Goal: Task Accomplishment & Management: Use online tool/utility

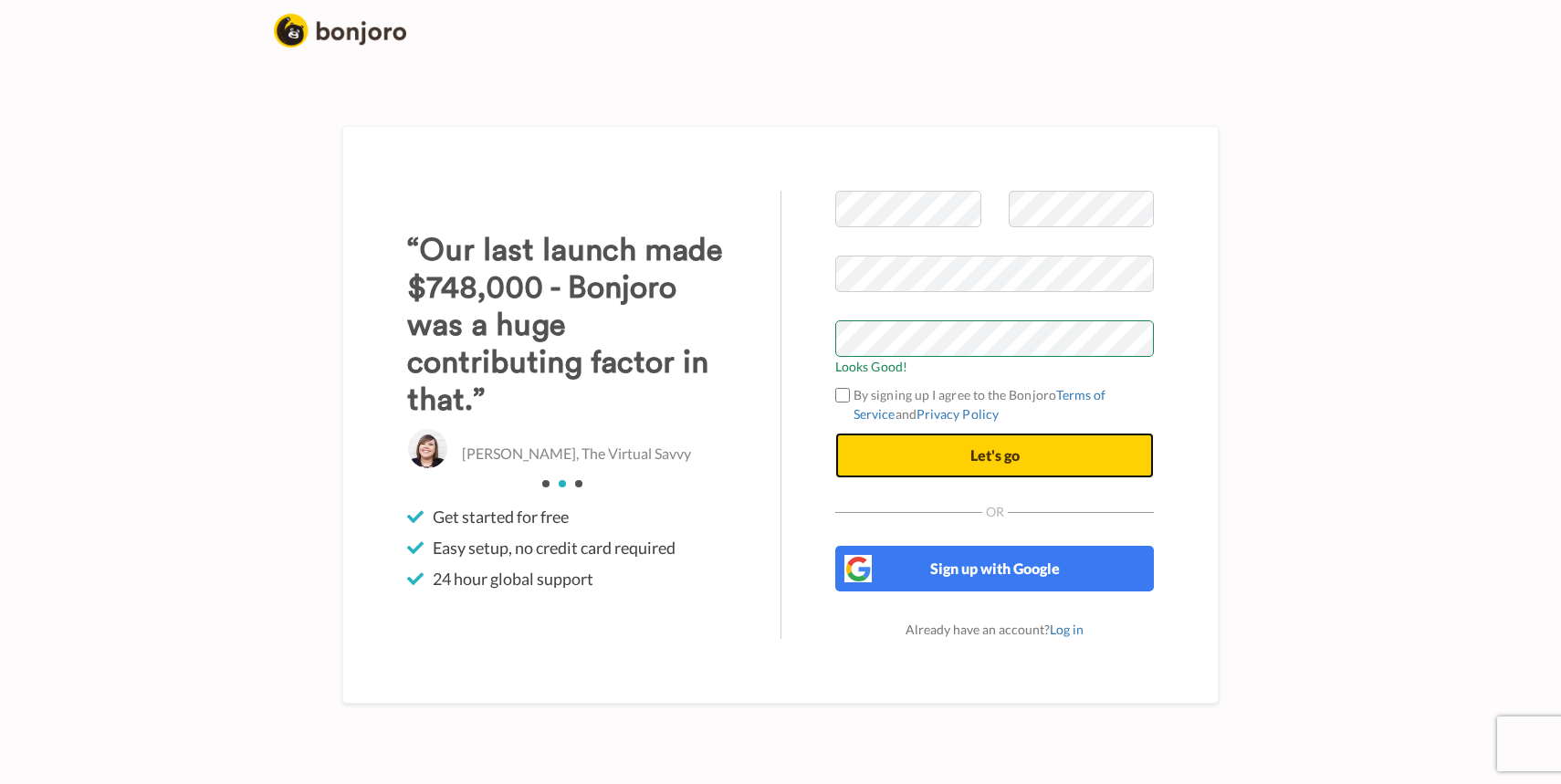
click at [981, 448] on span "Let's go" at bounding box center [995, 455] width 49 height 17
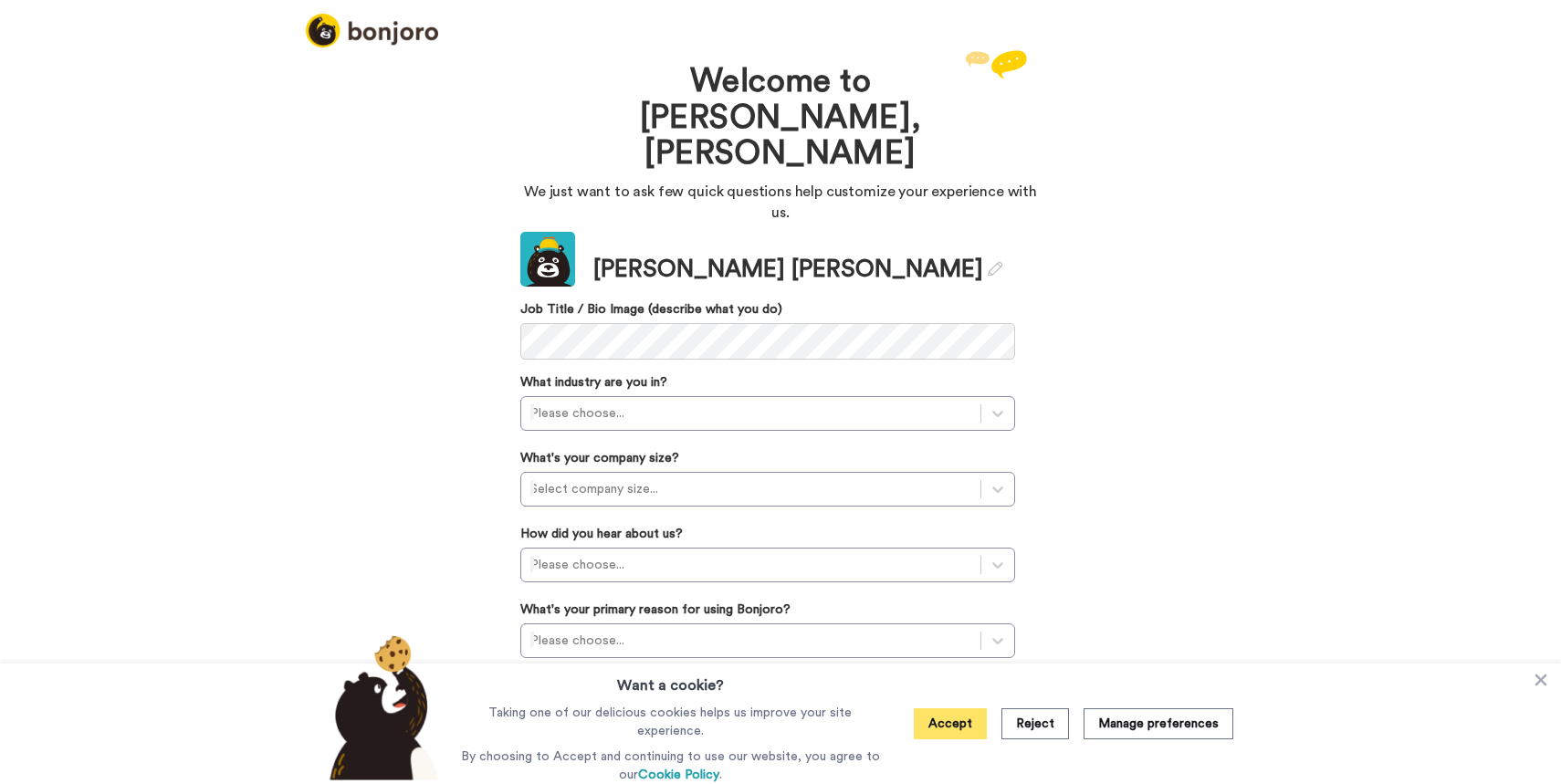
click at [957, 731] on button "Accept" at bounding box center [950, 724] width 73 height 31
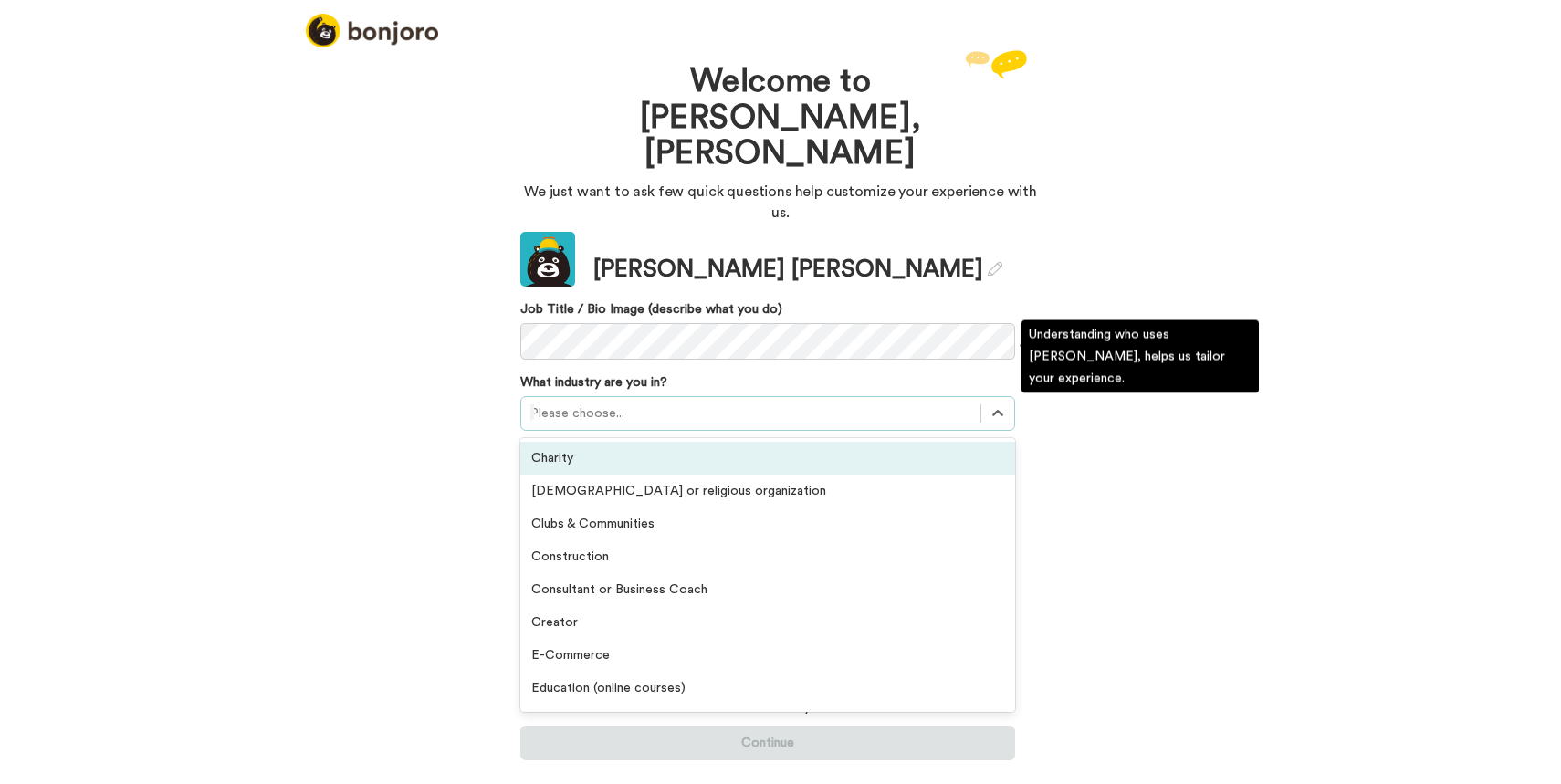
click at [633, 402] on div at bounding box center [750, 413] width 441 height 22
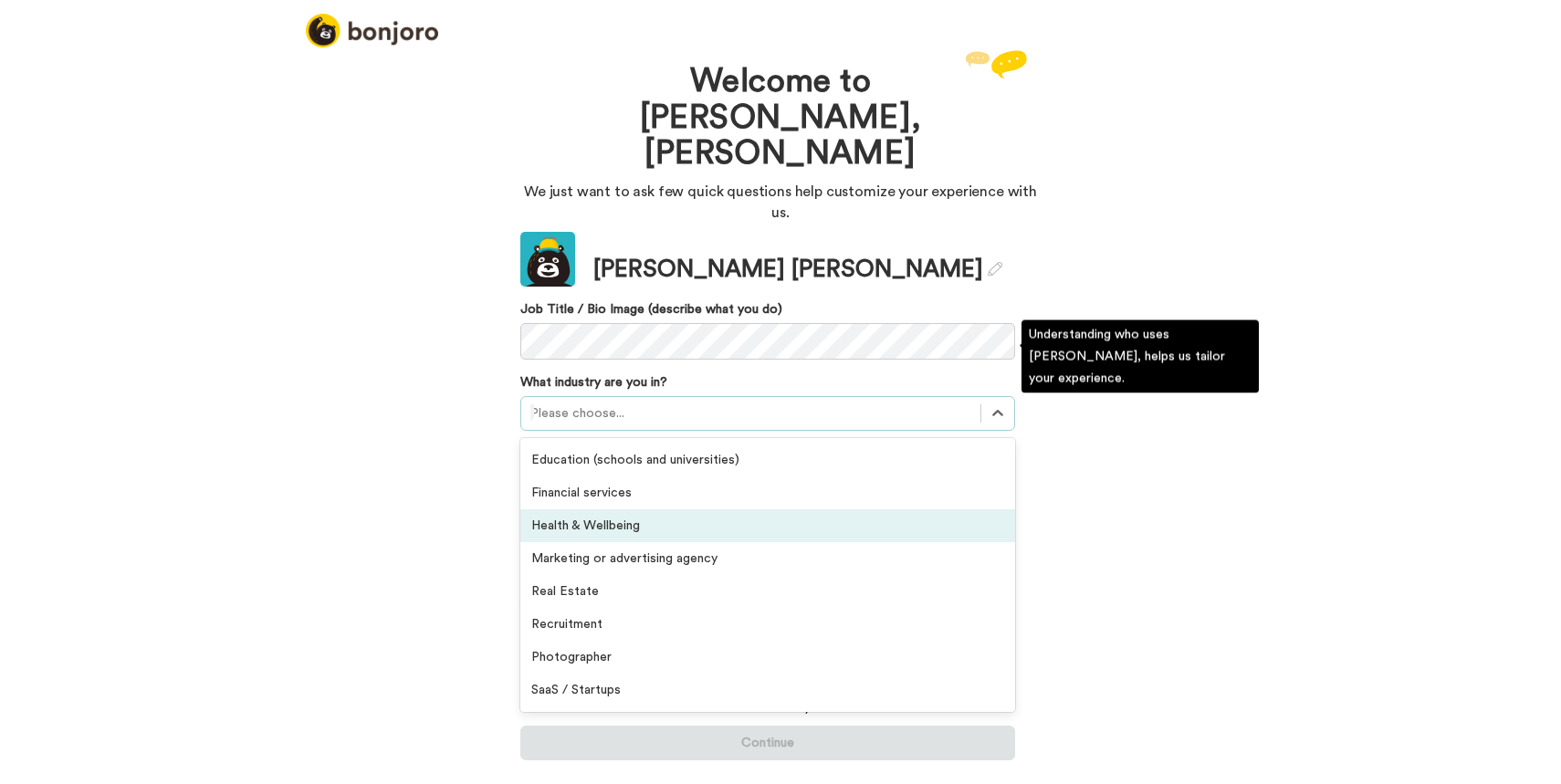
scroll to position [267, 0]
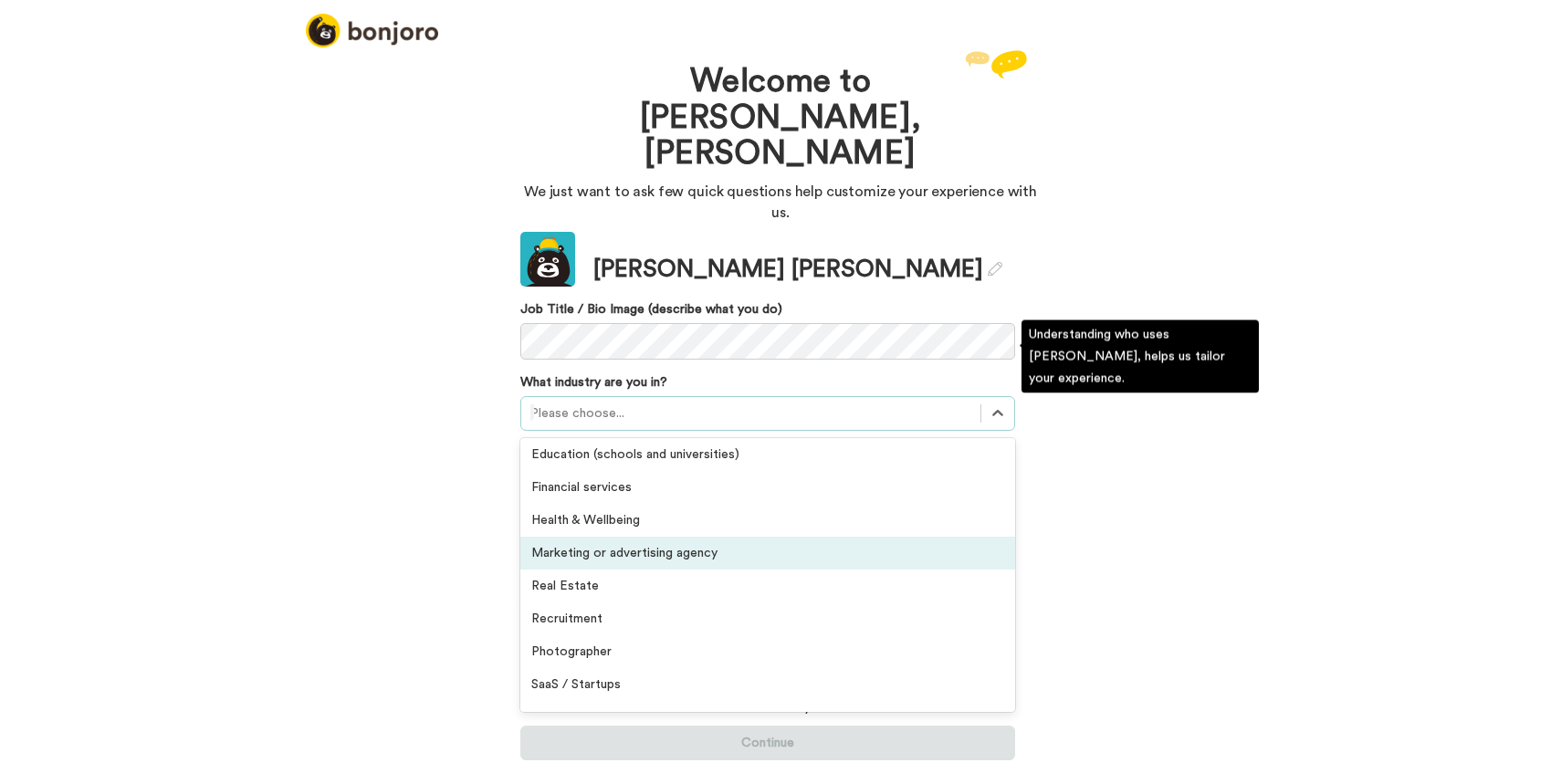
click at [737, 536] on div "Marketing or advertising agency" at bounding box center [767, 553] width 494 height 33
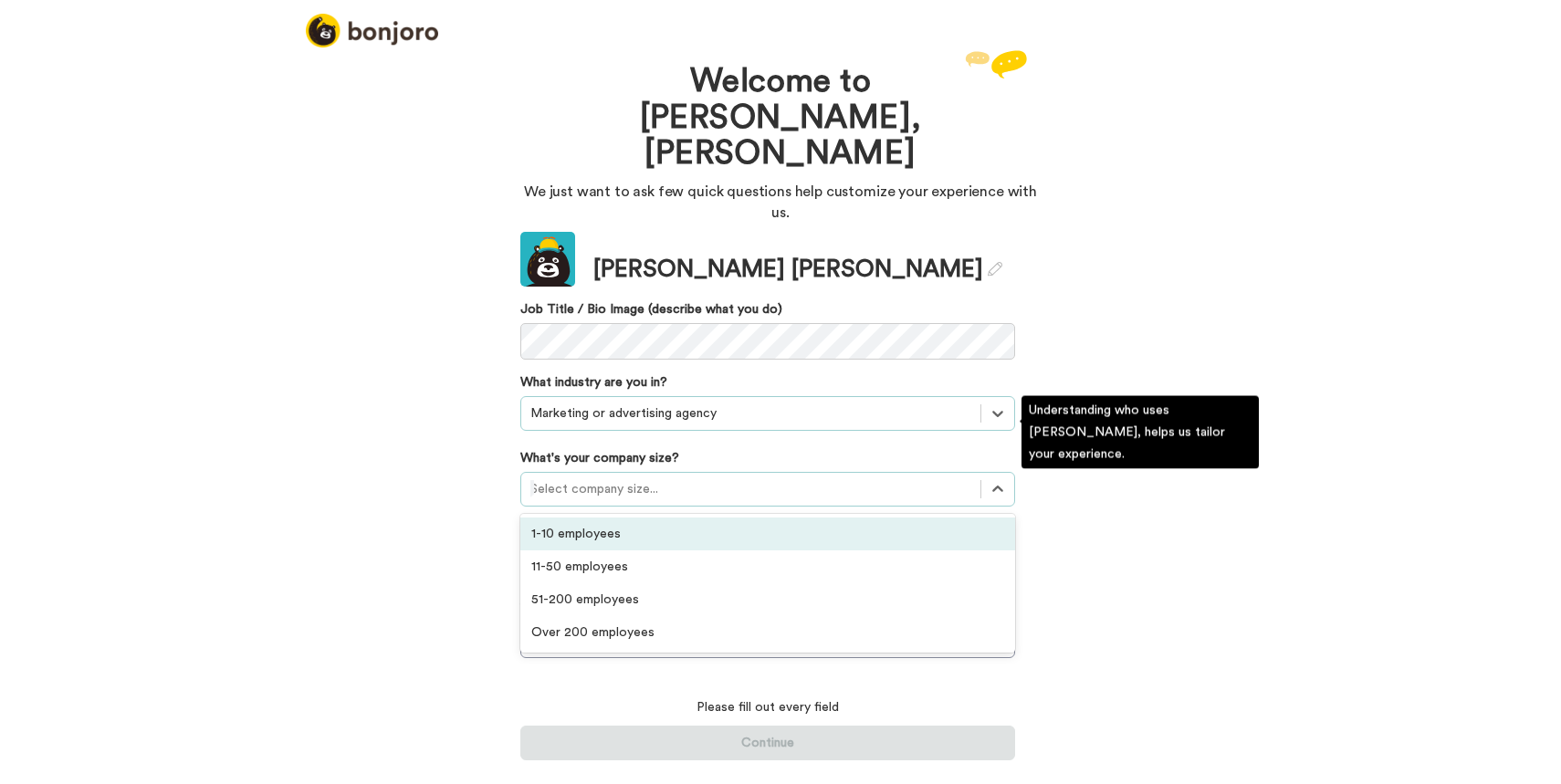
click at [715, 478] on div at bounding box center [750, 488] width 441 height 22
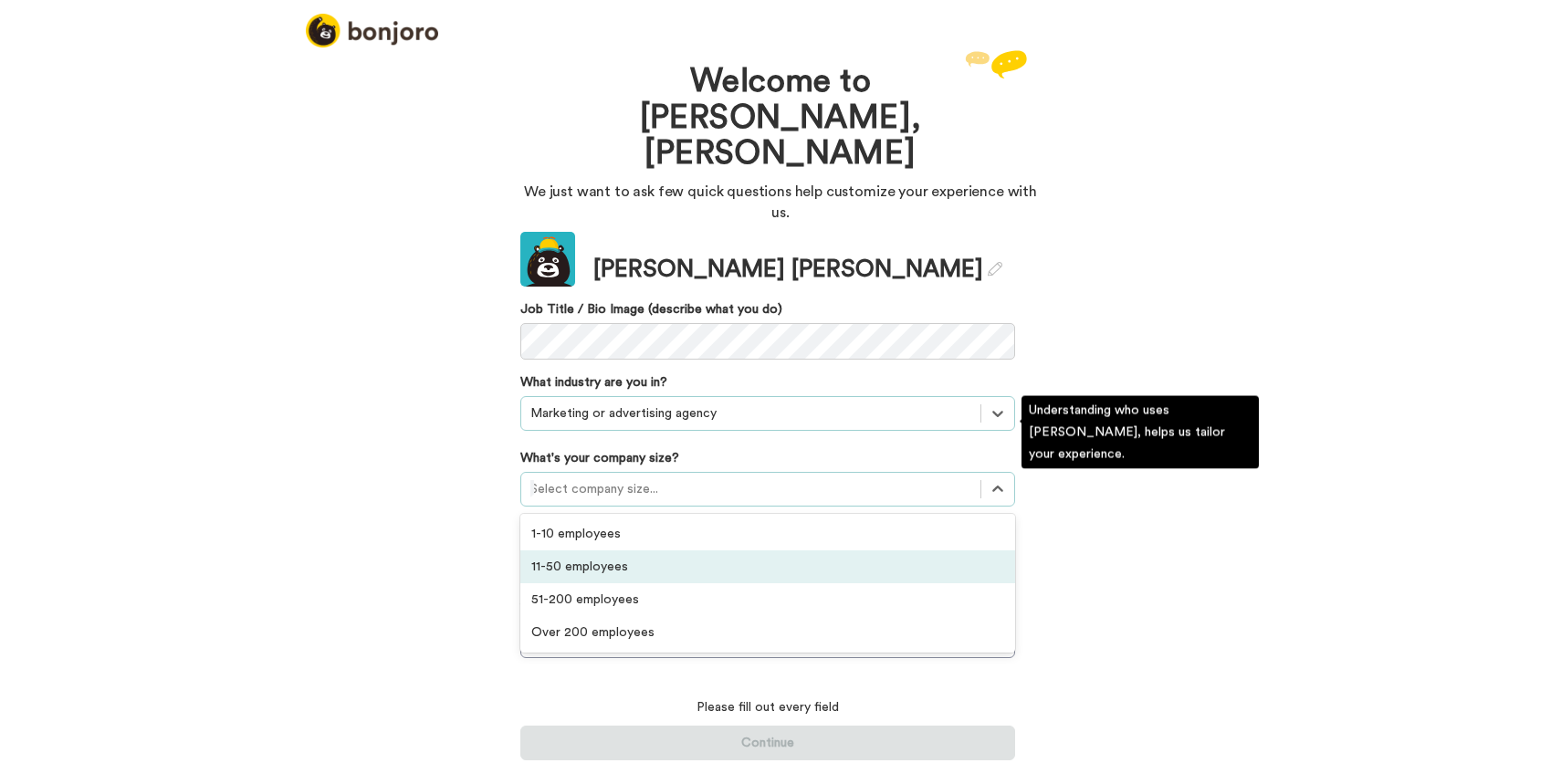
click at [713, 550] on div "11-50 employees" at bounding box center [767, 566] width 494 height 33
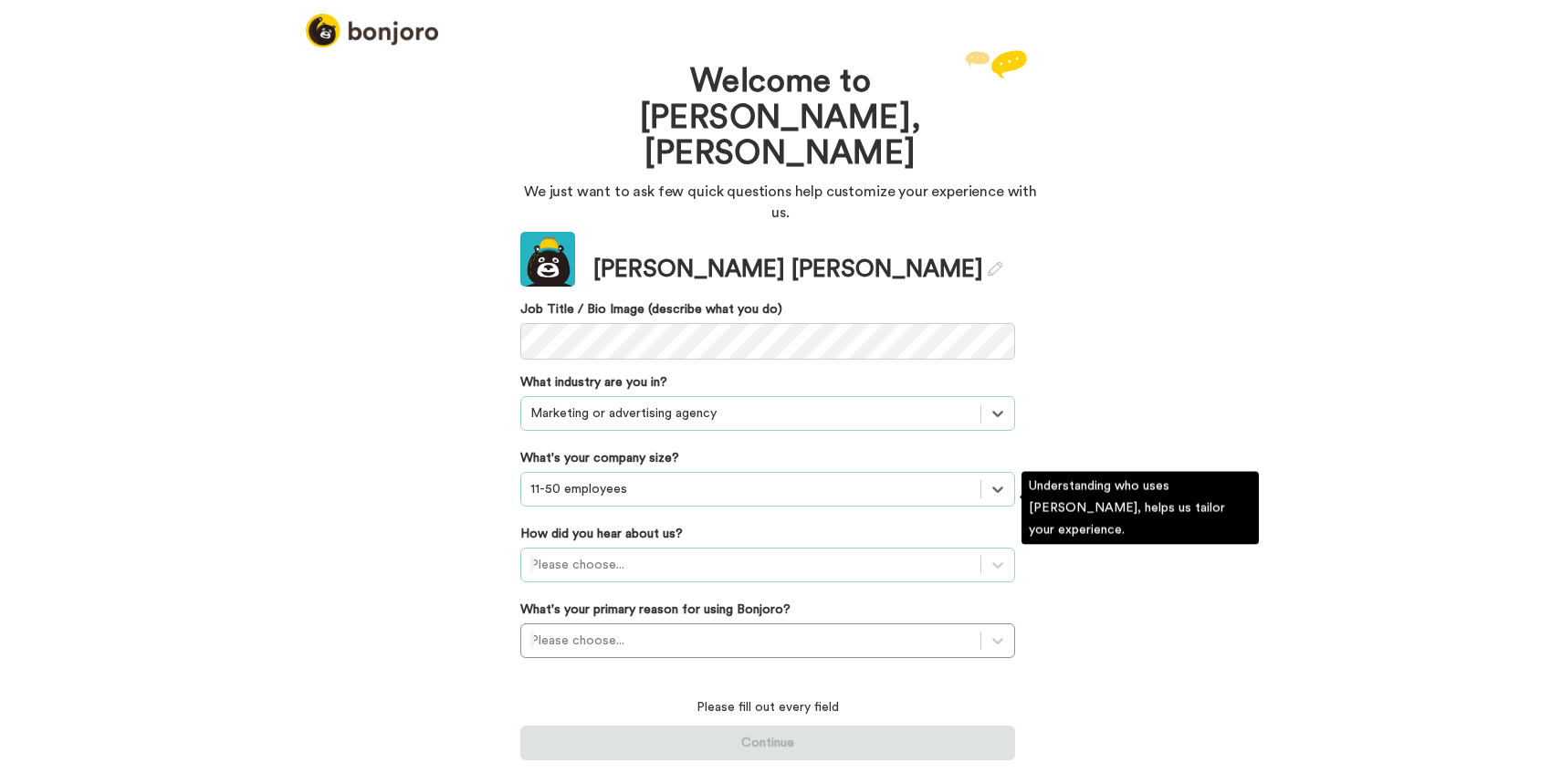
scroll to position [0, 0]
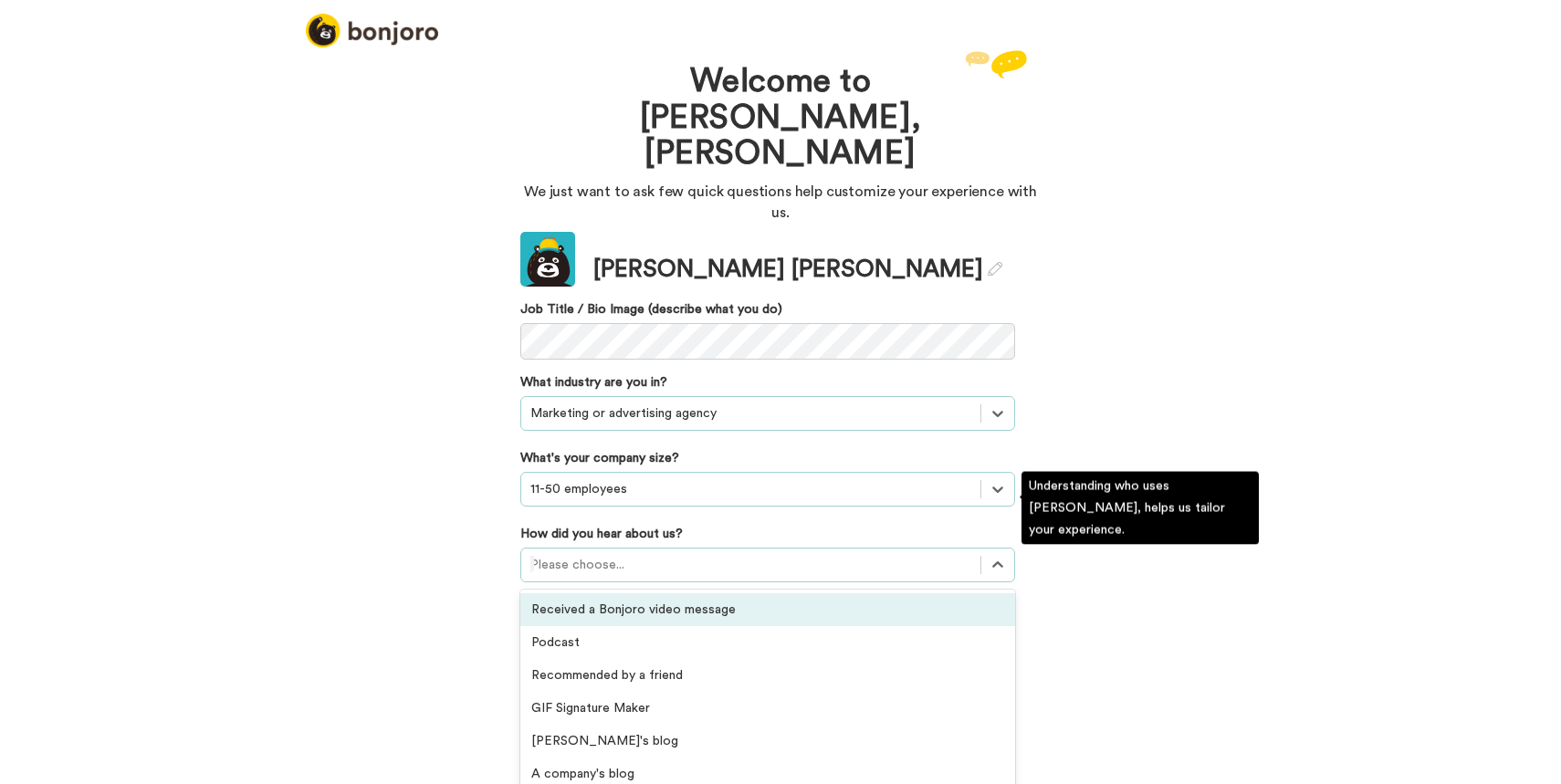
click at [729, 554] on div at bounding box center [750, 564] width 441 height 22
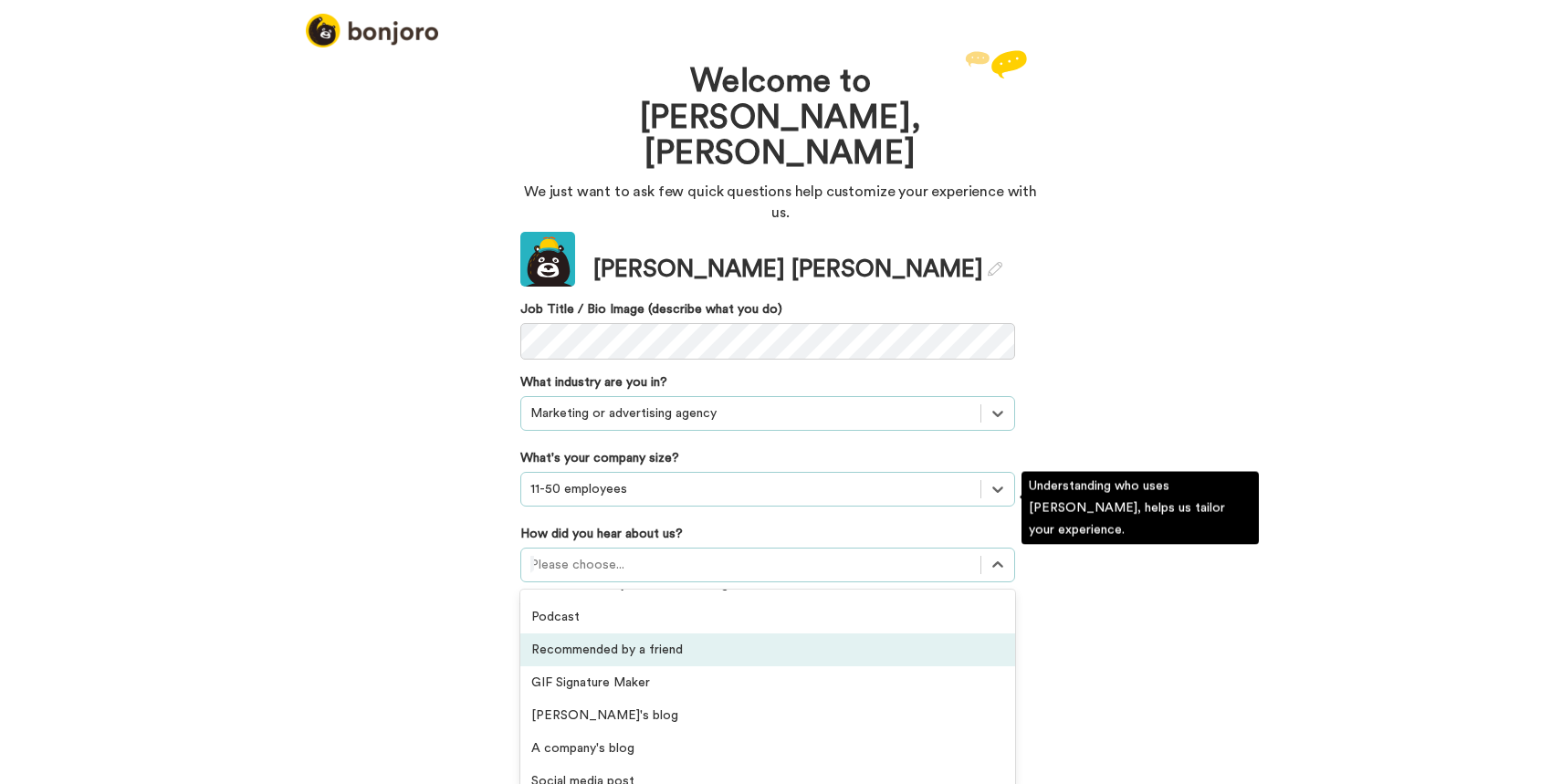
scroll to position [30, 0]
click at [713, 629] on div "Recommended by a friend" at bounding box center [767, 645] width 494 height 33
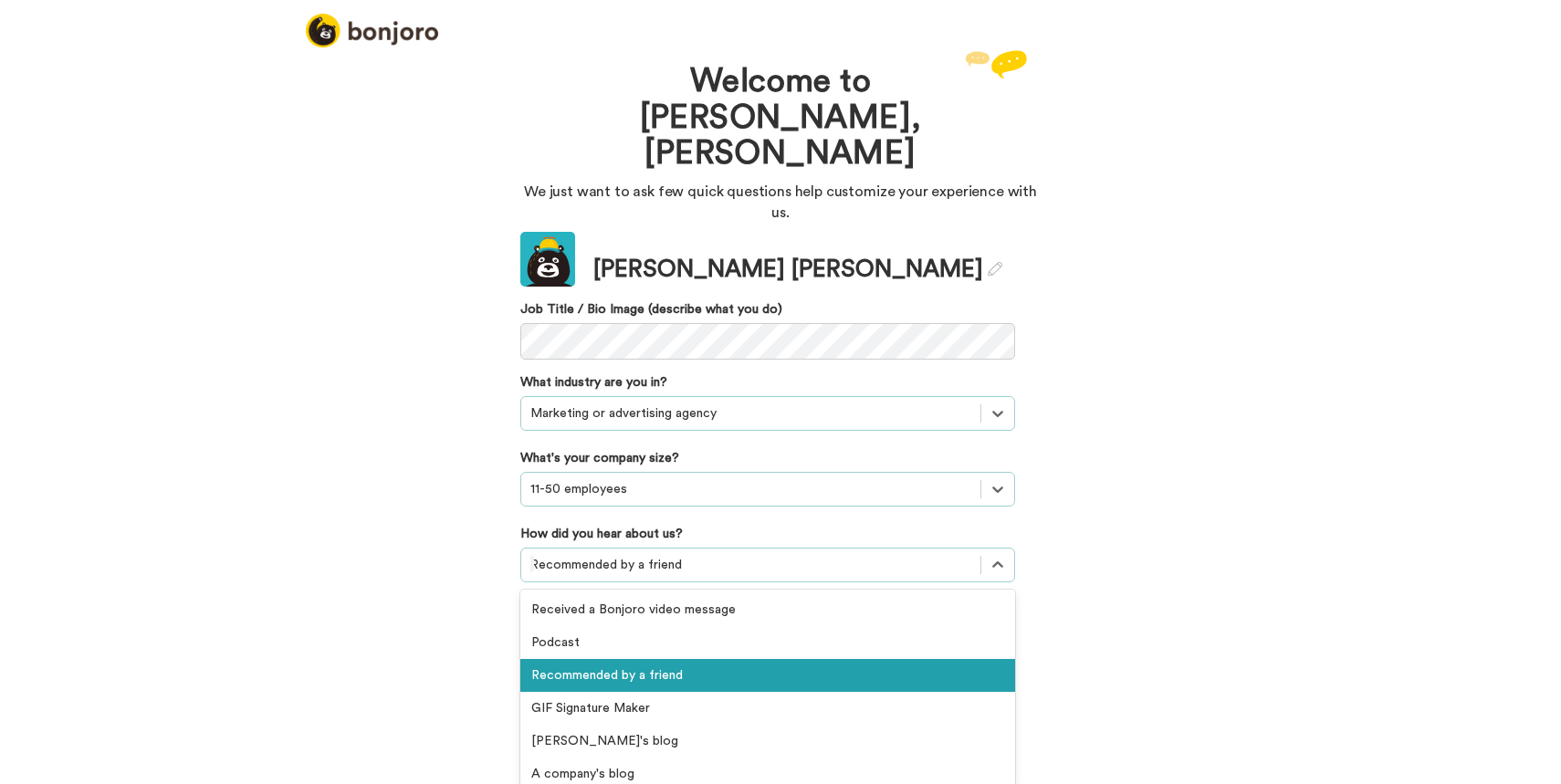
scroll to position [0, 0]
click at [745, 554] on div at bounding box center [750, 564] width 441 height 22
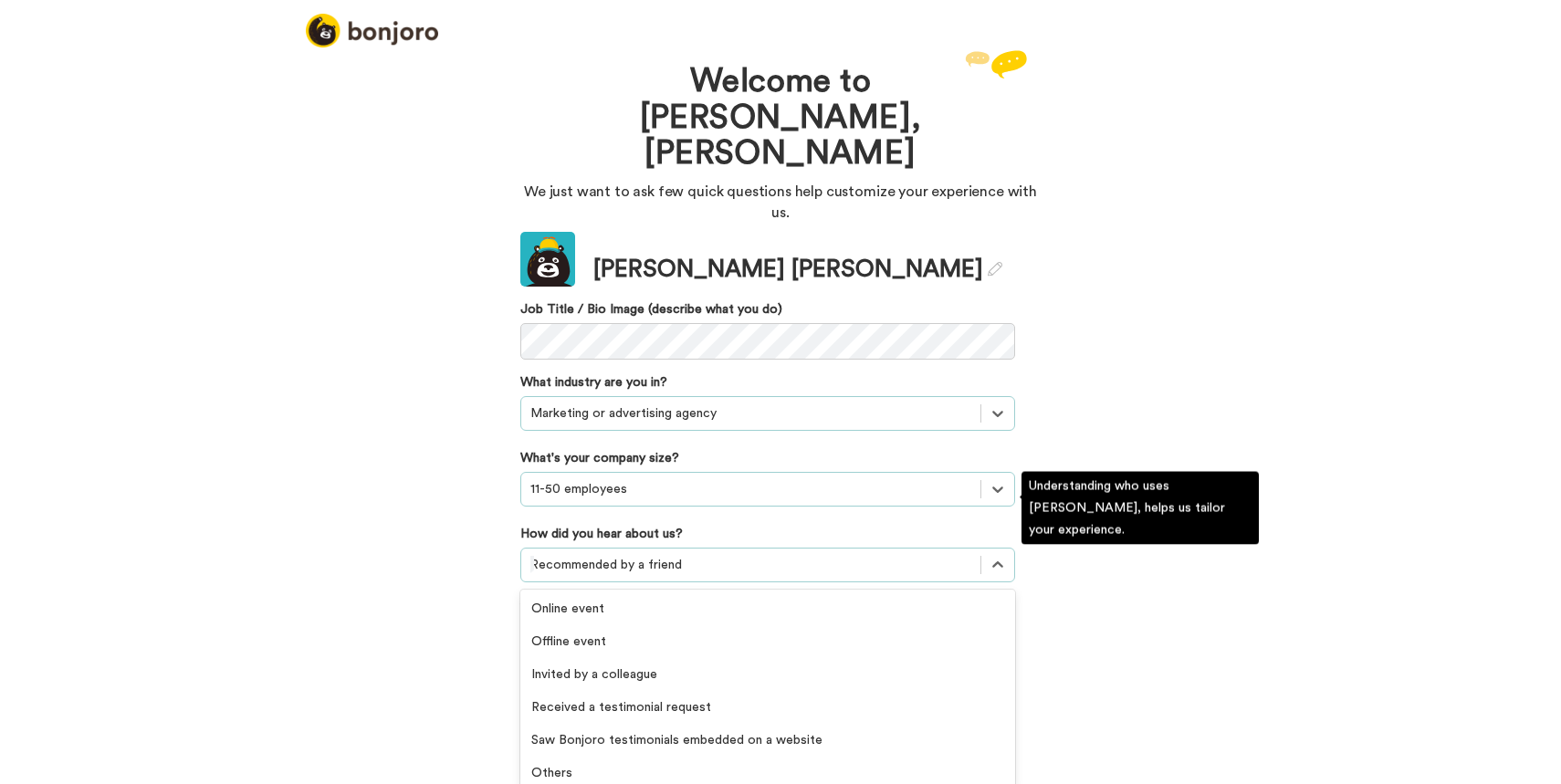
scroll to position [466, 0]
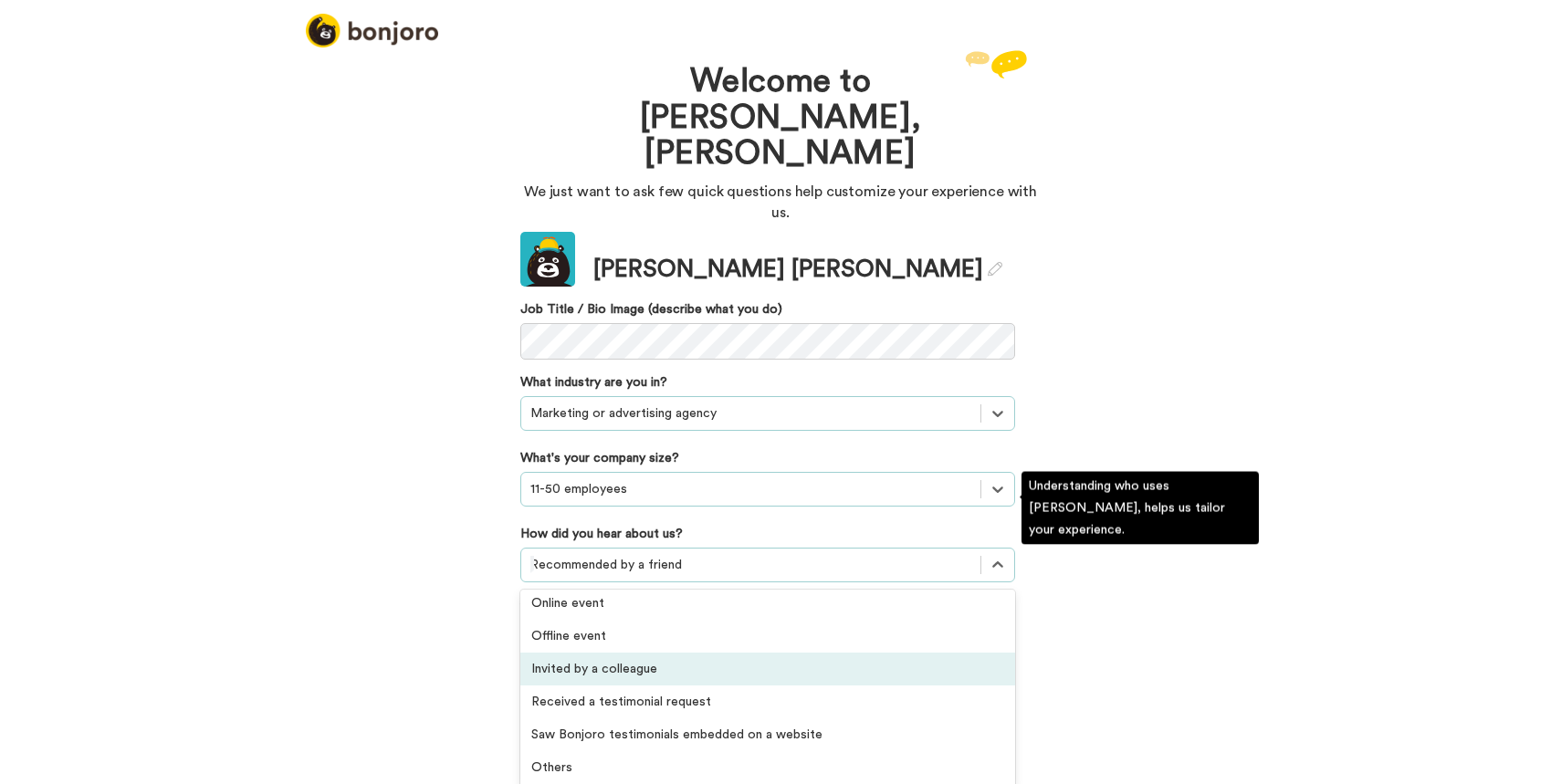
click at [725, 653] on div "Invited by a colleague" at bounding box center [767, 669] width 494 height 33
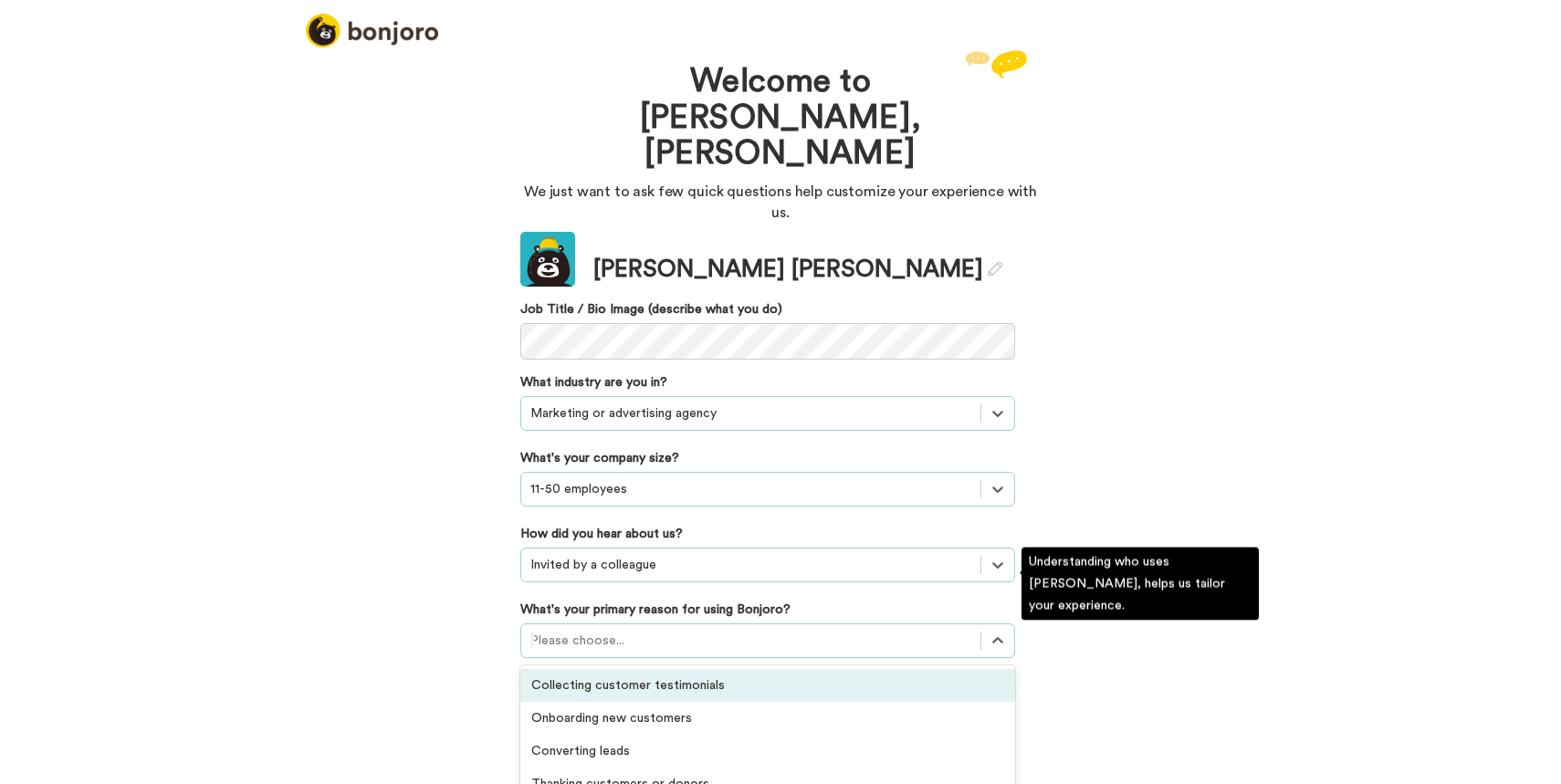
scroll to position [0, 0]
click at [742, 630] on div at bounding box center [750, 640] width 441 height 22
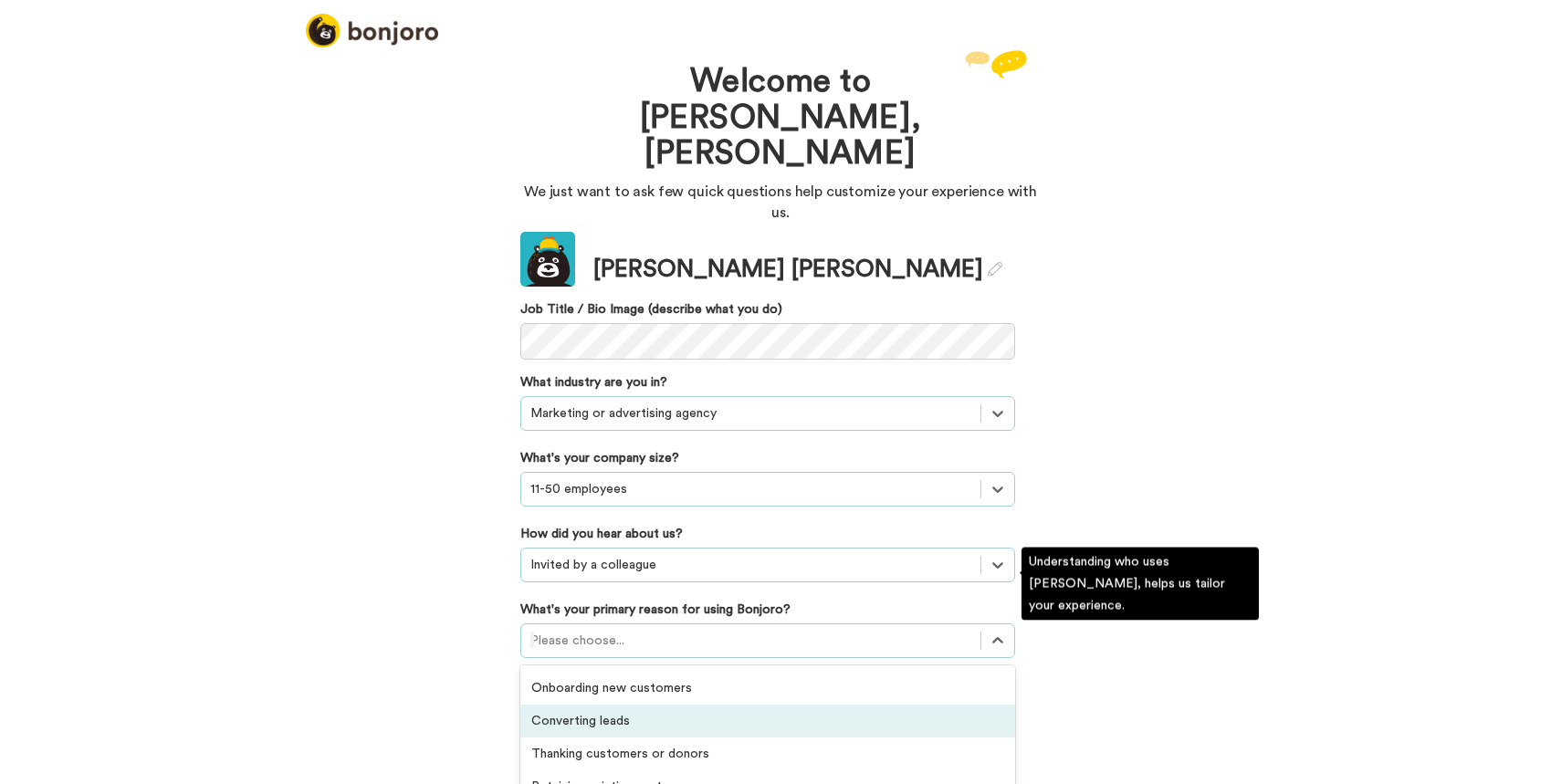
scroll to position [20, 0]
click at [754, 714] on div "Converting leads" at bounding box center [767, 730] width 494 height 33
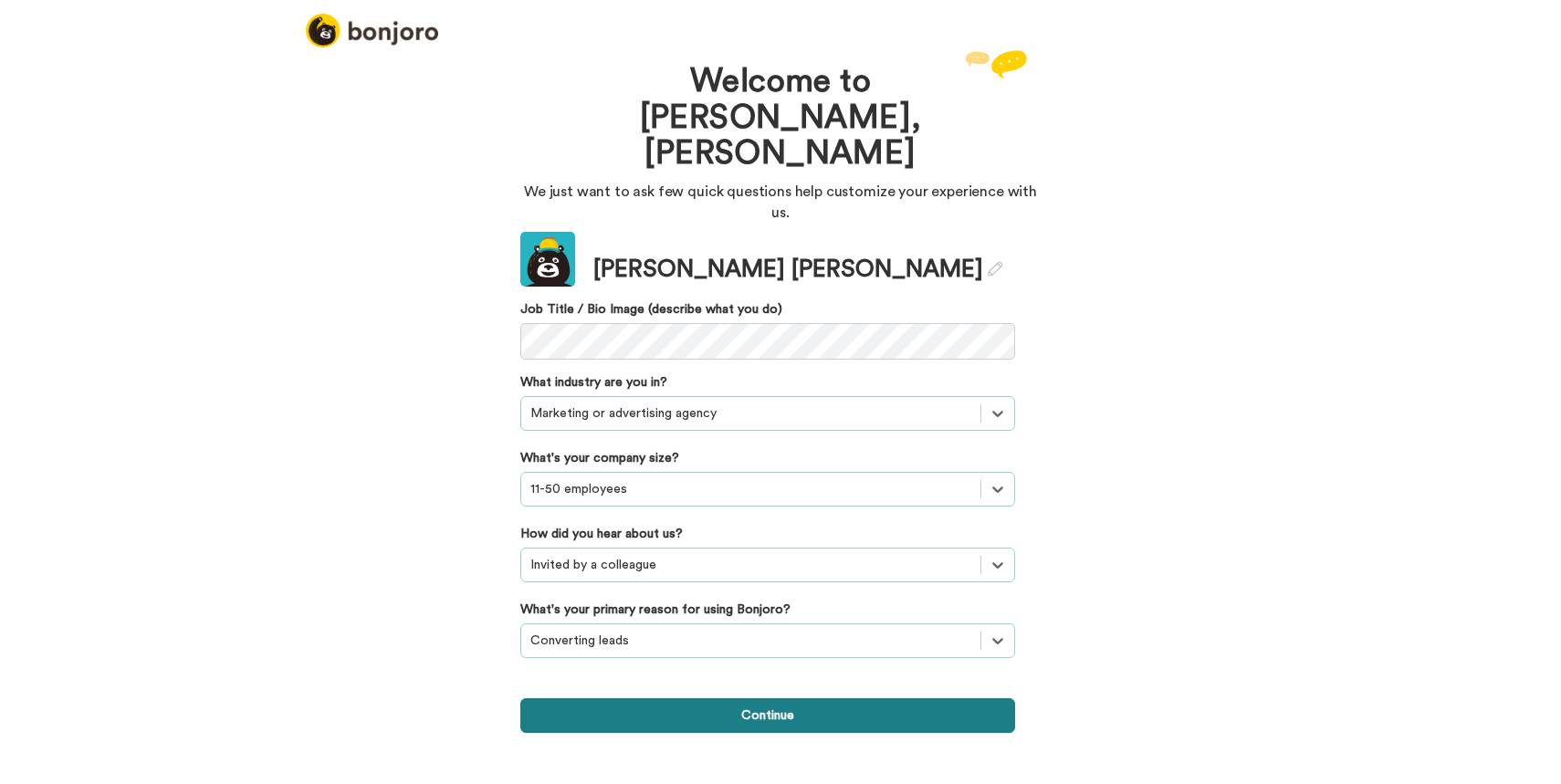
click at [736, 698] on button "Continue" at bounding box center [767, 715] width 494 height 35
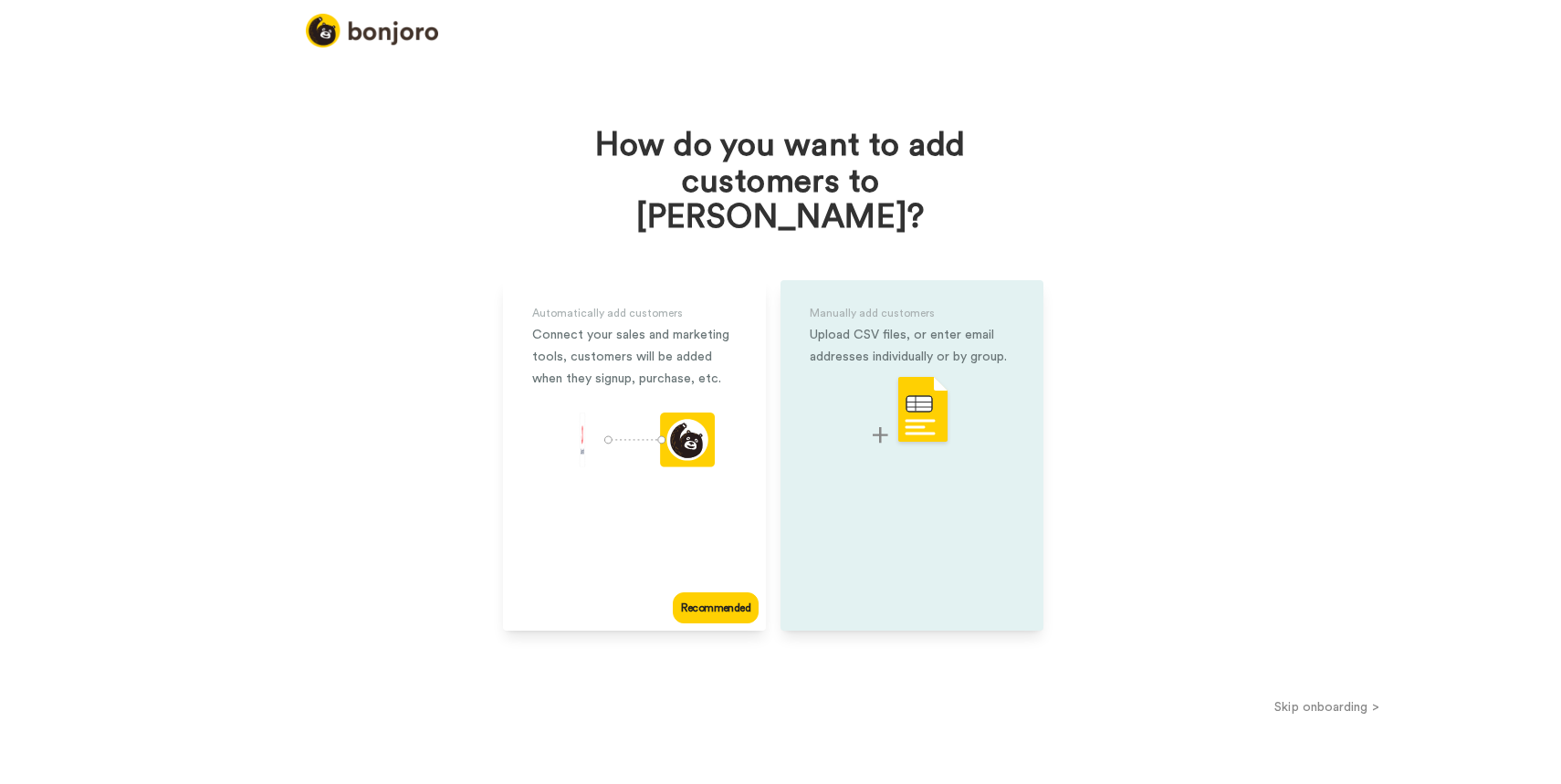
click at [890, 505] on div "Manually add customers Upload CSV files, or enter email addresses individually …" at bounding box center [912, 455] width 263 height 350
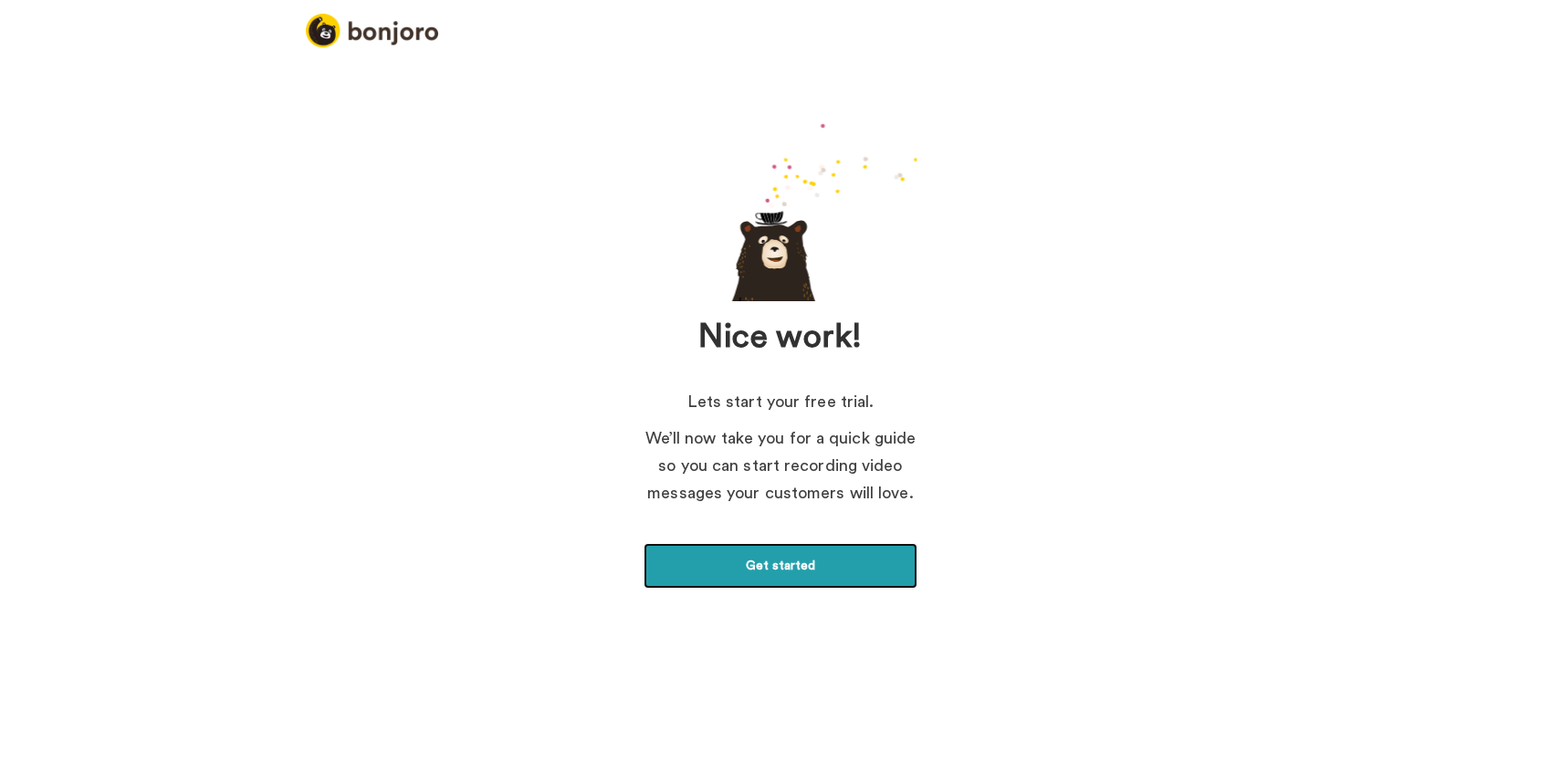
click at [810, 558] on link "Get started" at bounding box center [780, 566] width 274 height 46
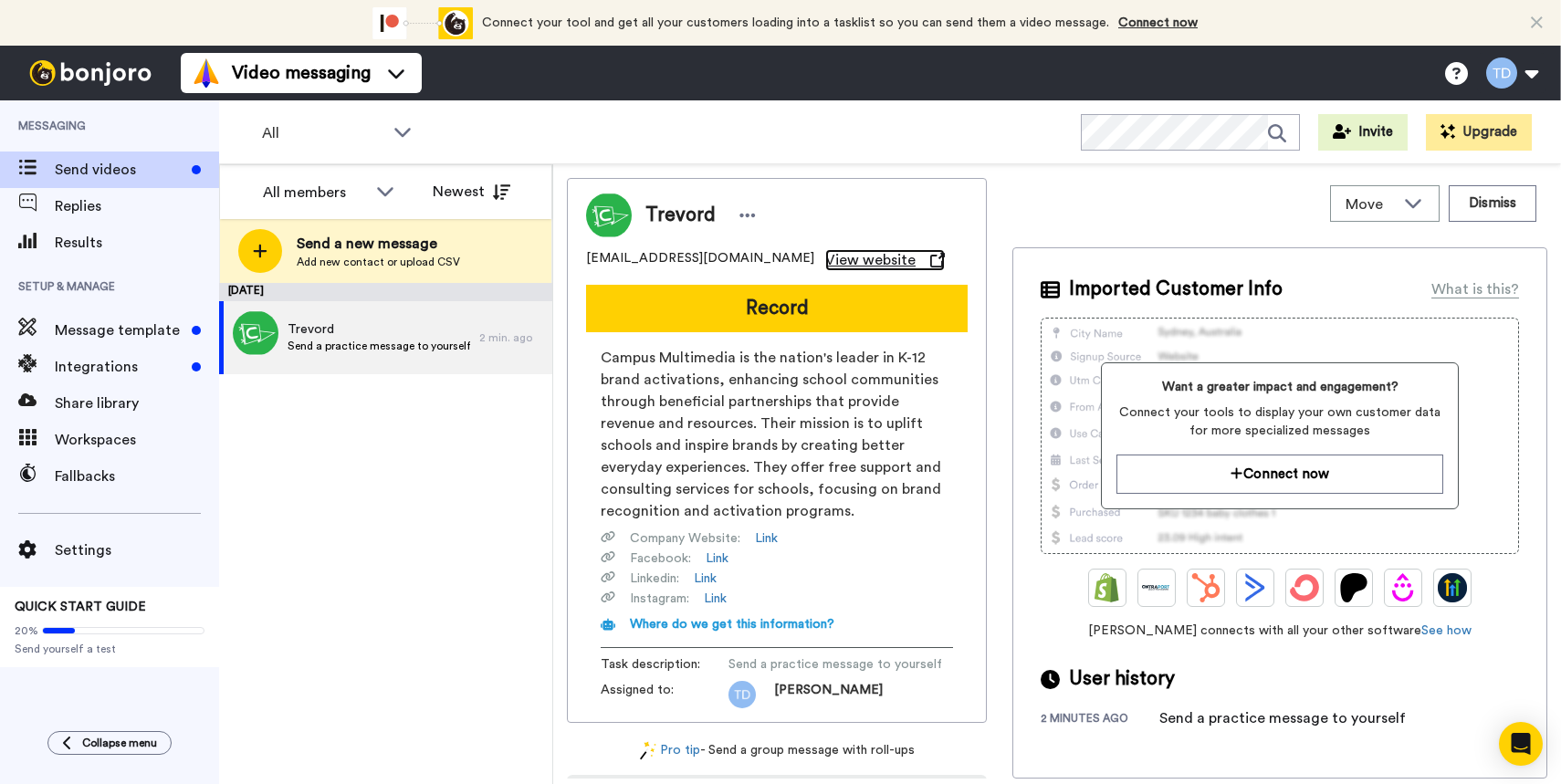
click at [838, 263] on span "View website" at bounding box center [870, 260] width 90 height 22
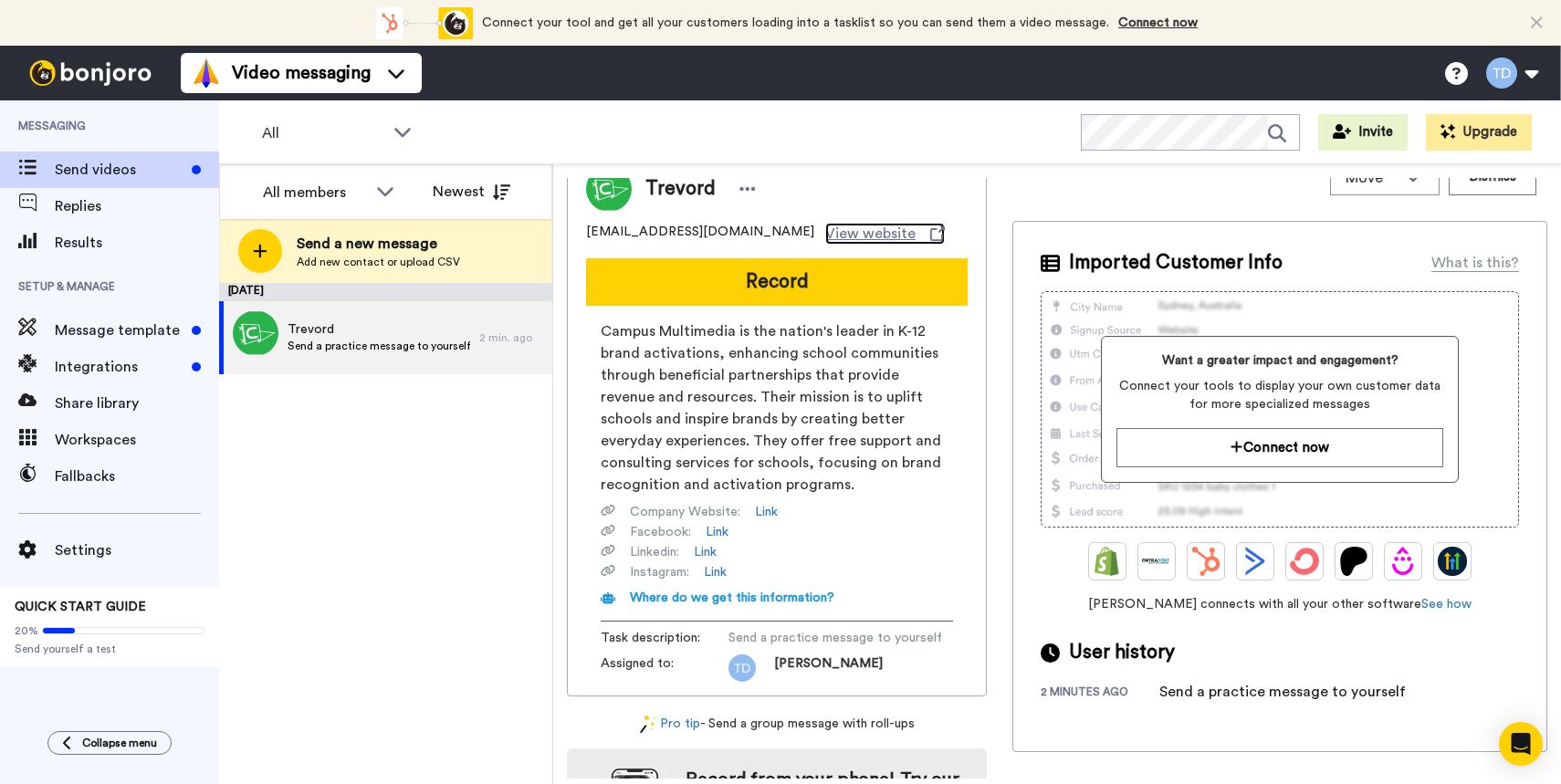
scroll to position [39, 0]
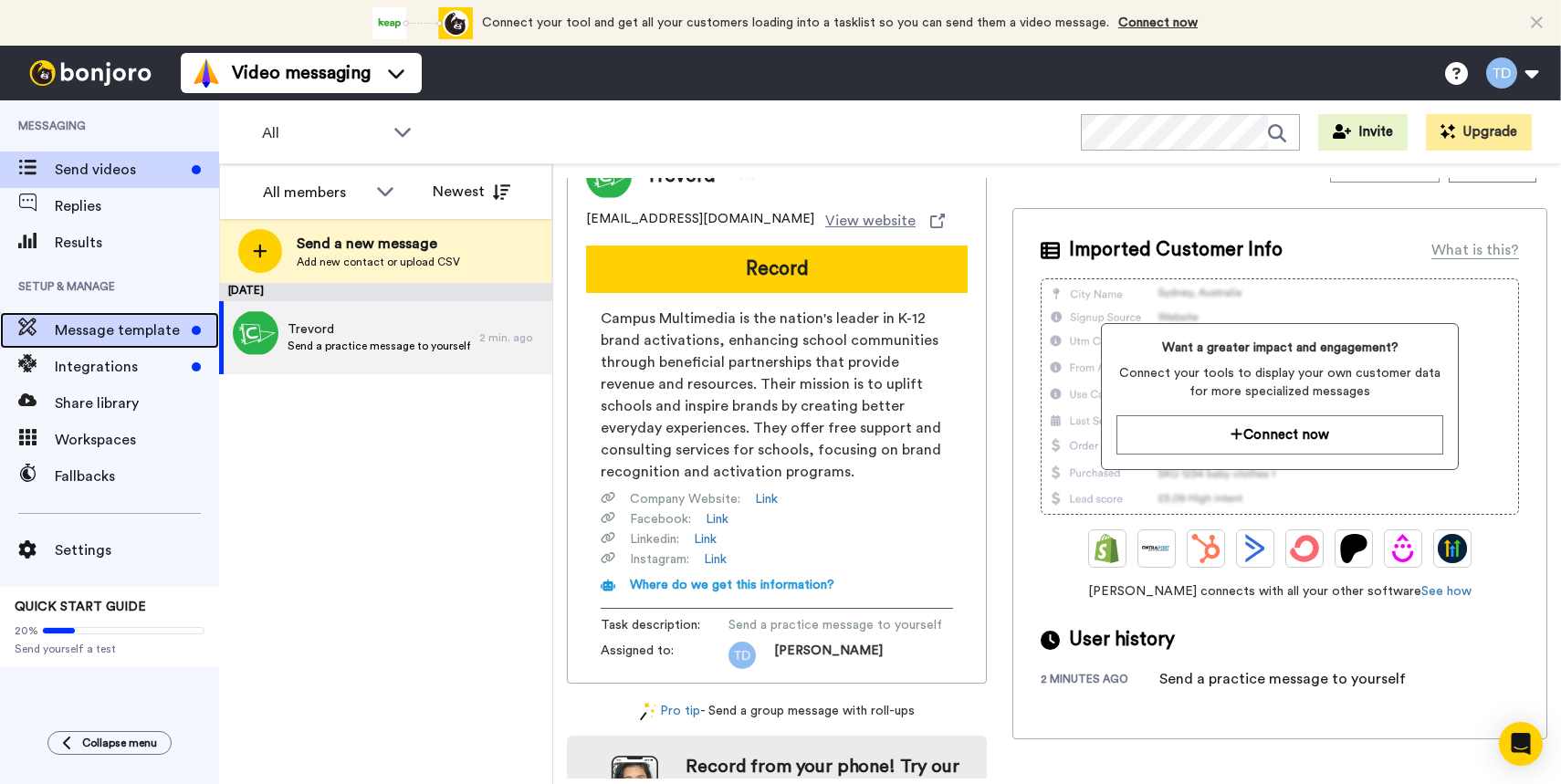
click at [79, 321] on span "Message template" at bounding box center [119, 330] width 130 height 22
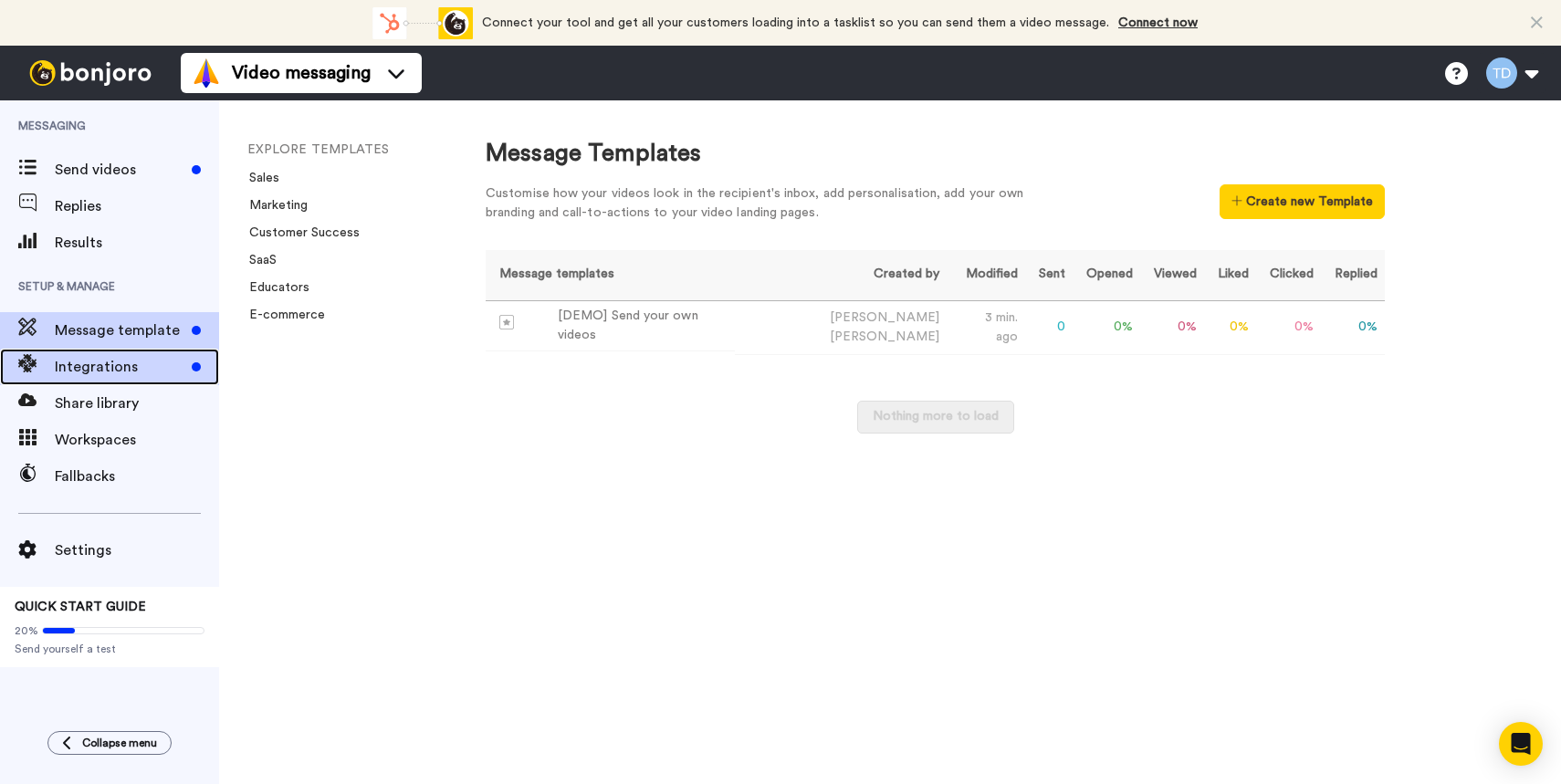
click at [100, 368] on span "Integrations" at bounding box center [119, 367] width 130 height 22
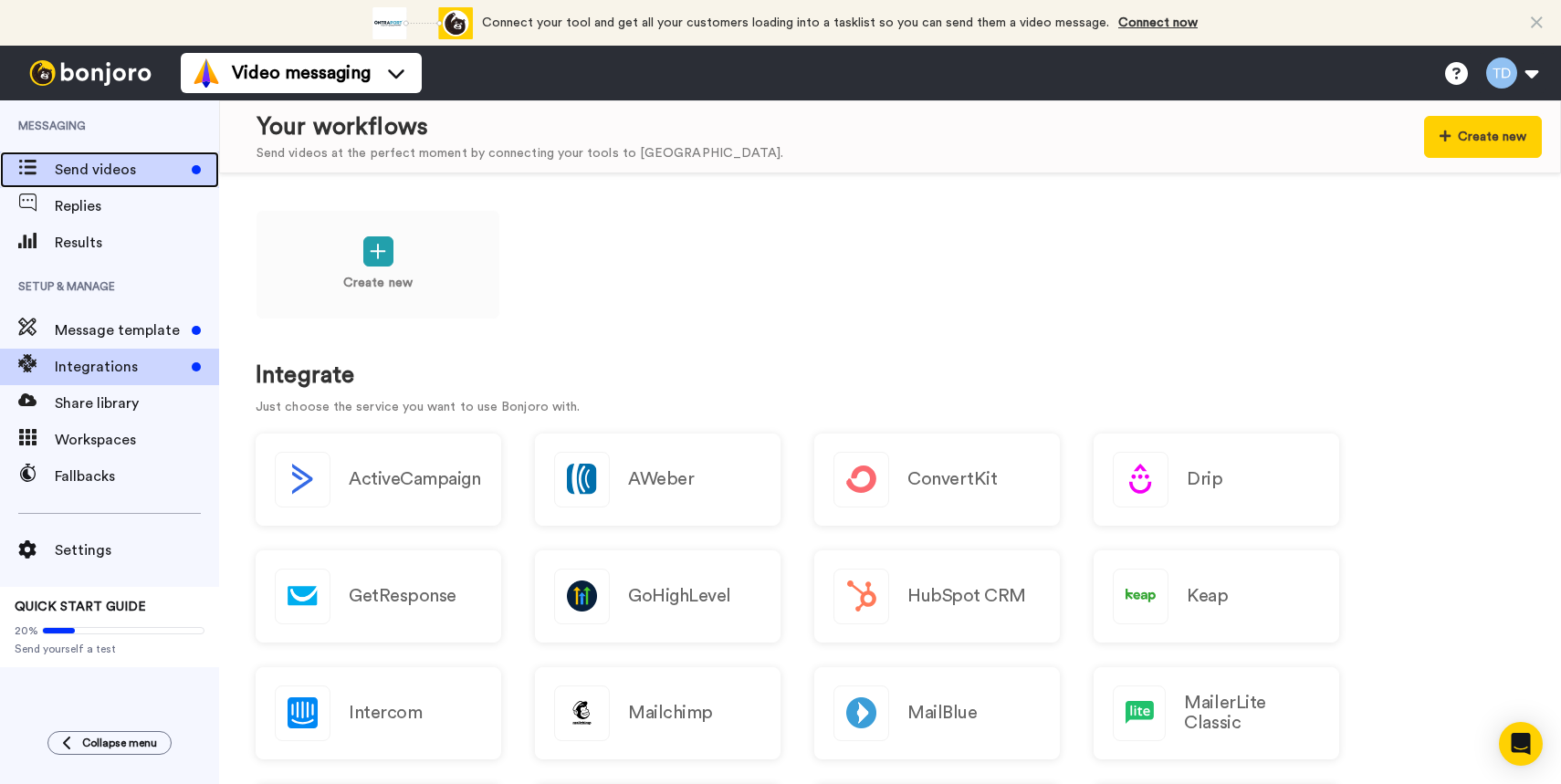
click at [160, 175] on span "Send videos" at bounding box center [119, 169] width 130 height 22
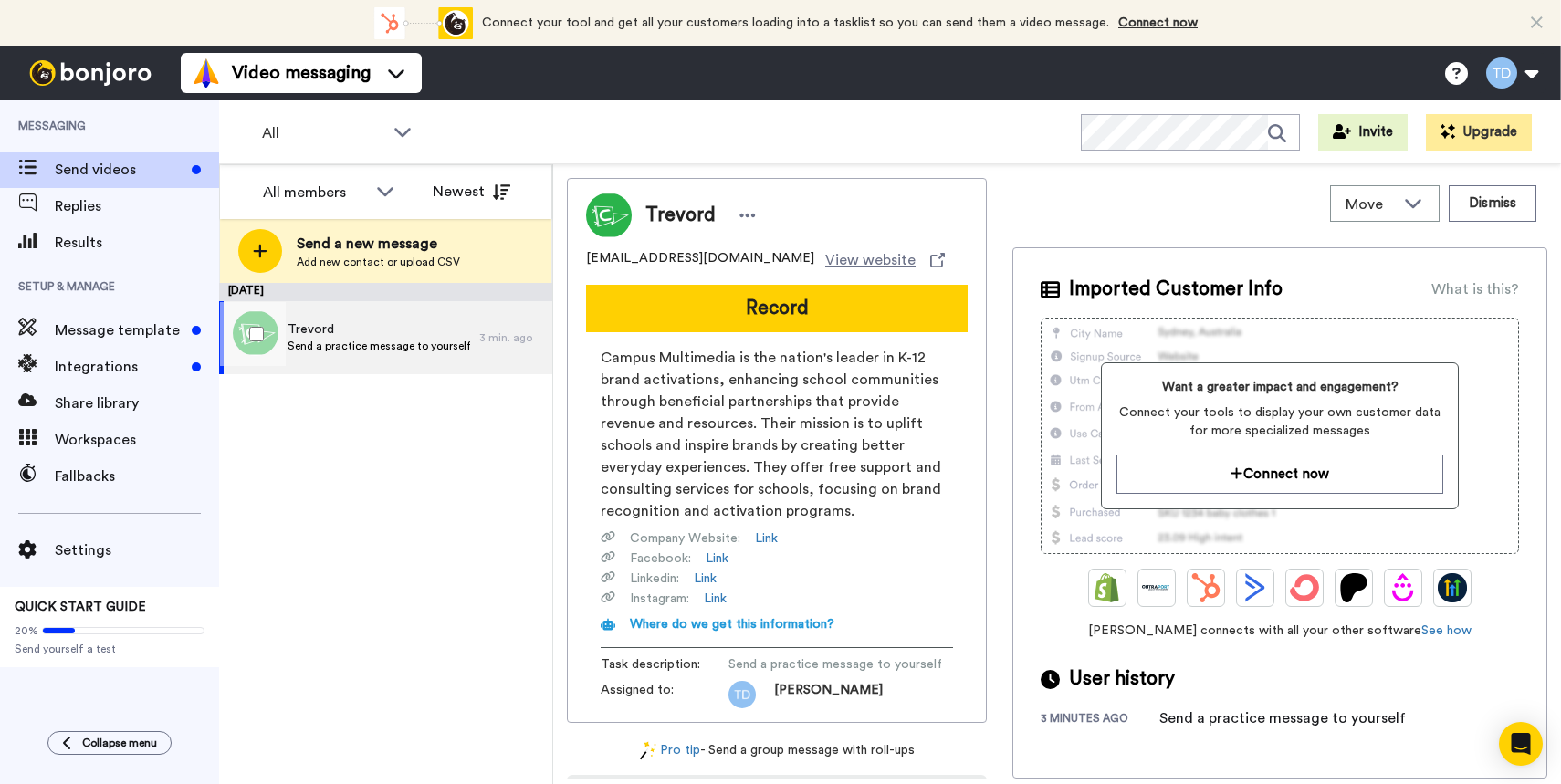
click at [396, 339] on span "Send a practice message to yourself" at bounding box center [378, 345] width 182 height 14
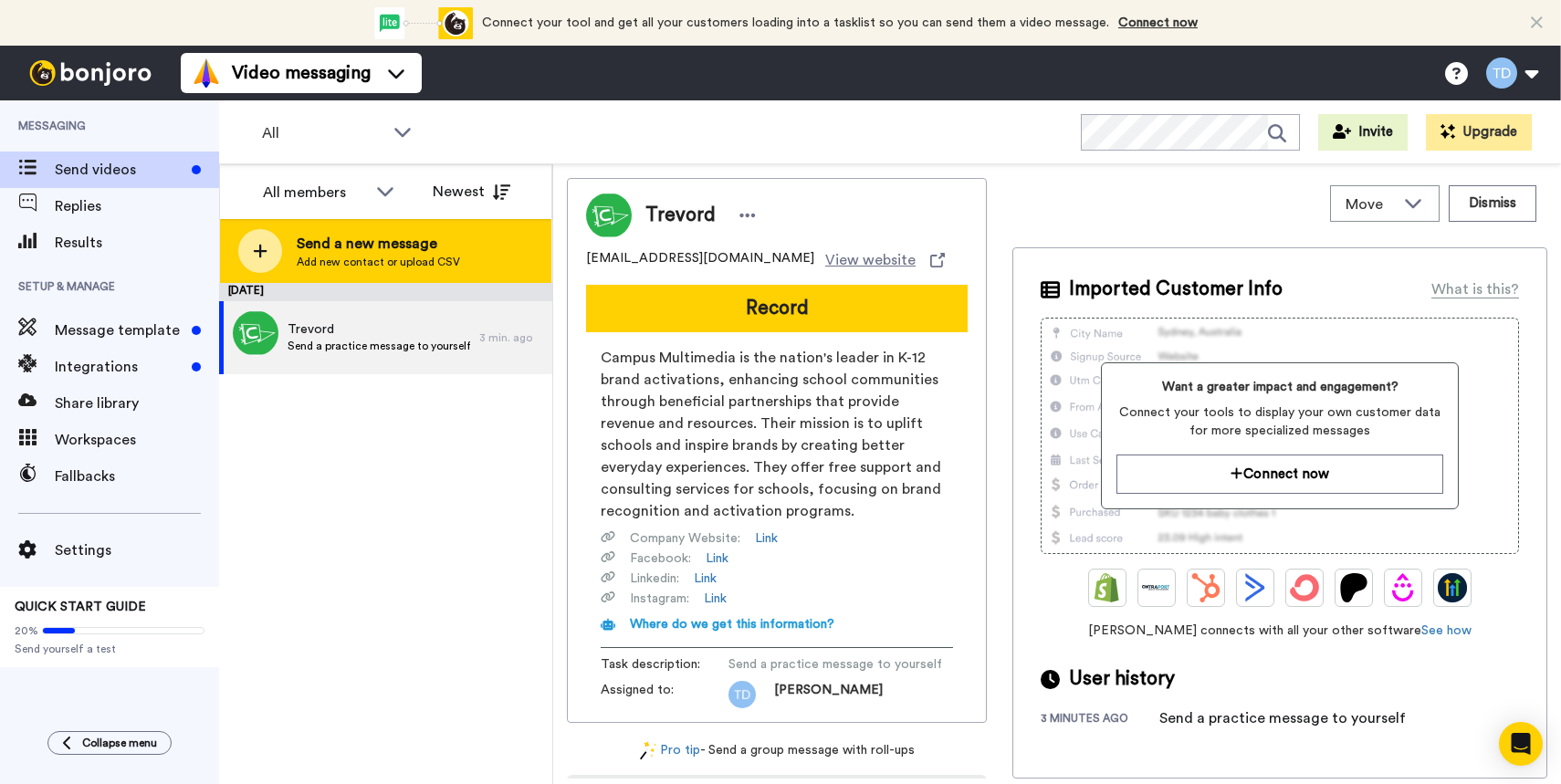
click at [256, 253] on icon at bounding box center [259, 250] width 14 height 16
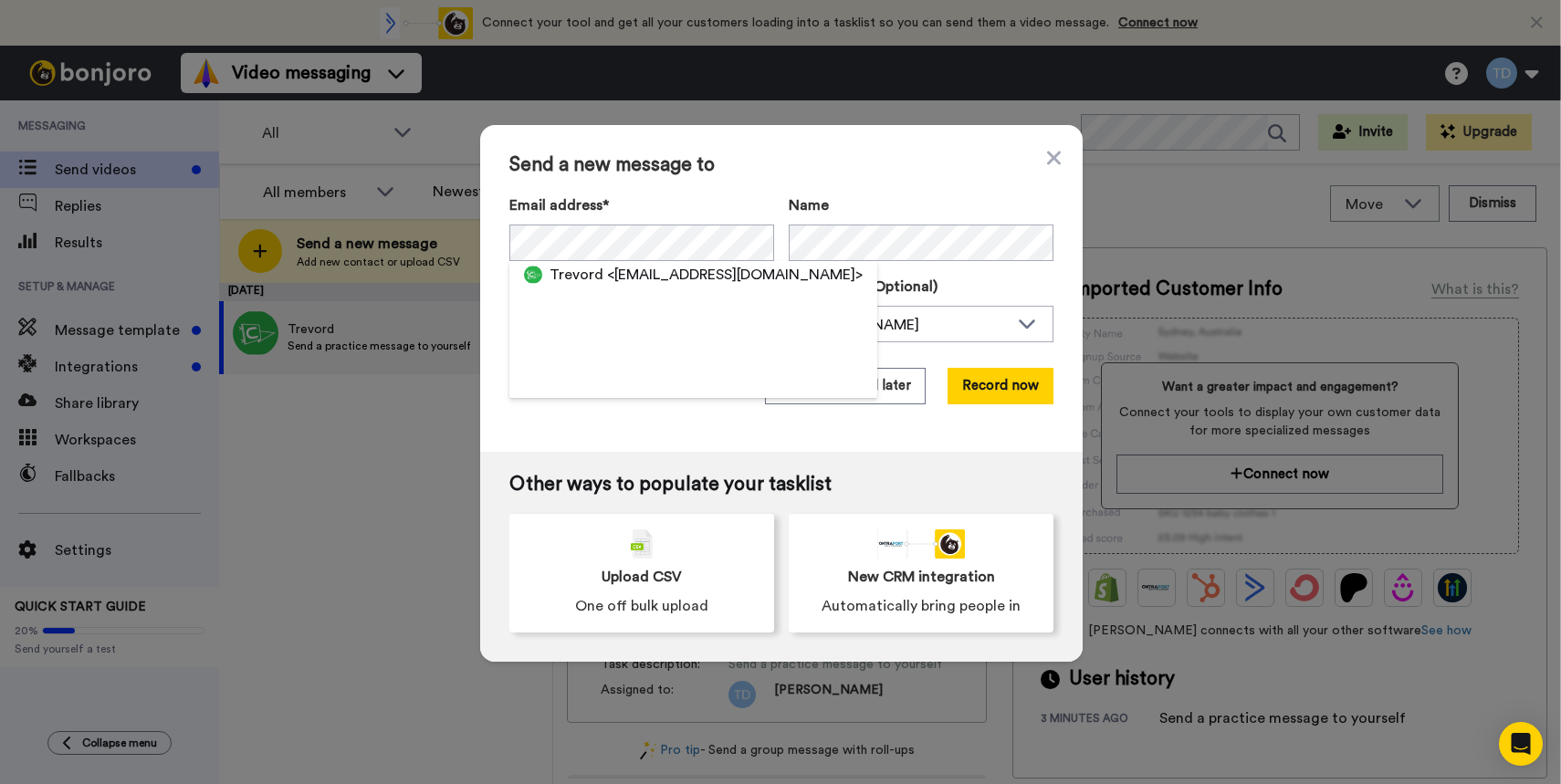
click at [1051, 175] on span "Send a new message to" at bounding box center [781, 165] width 544 height 22
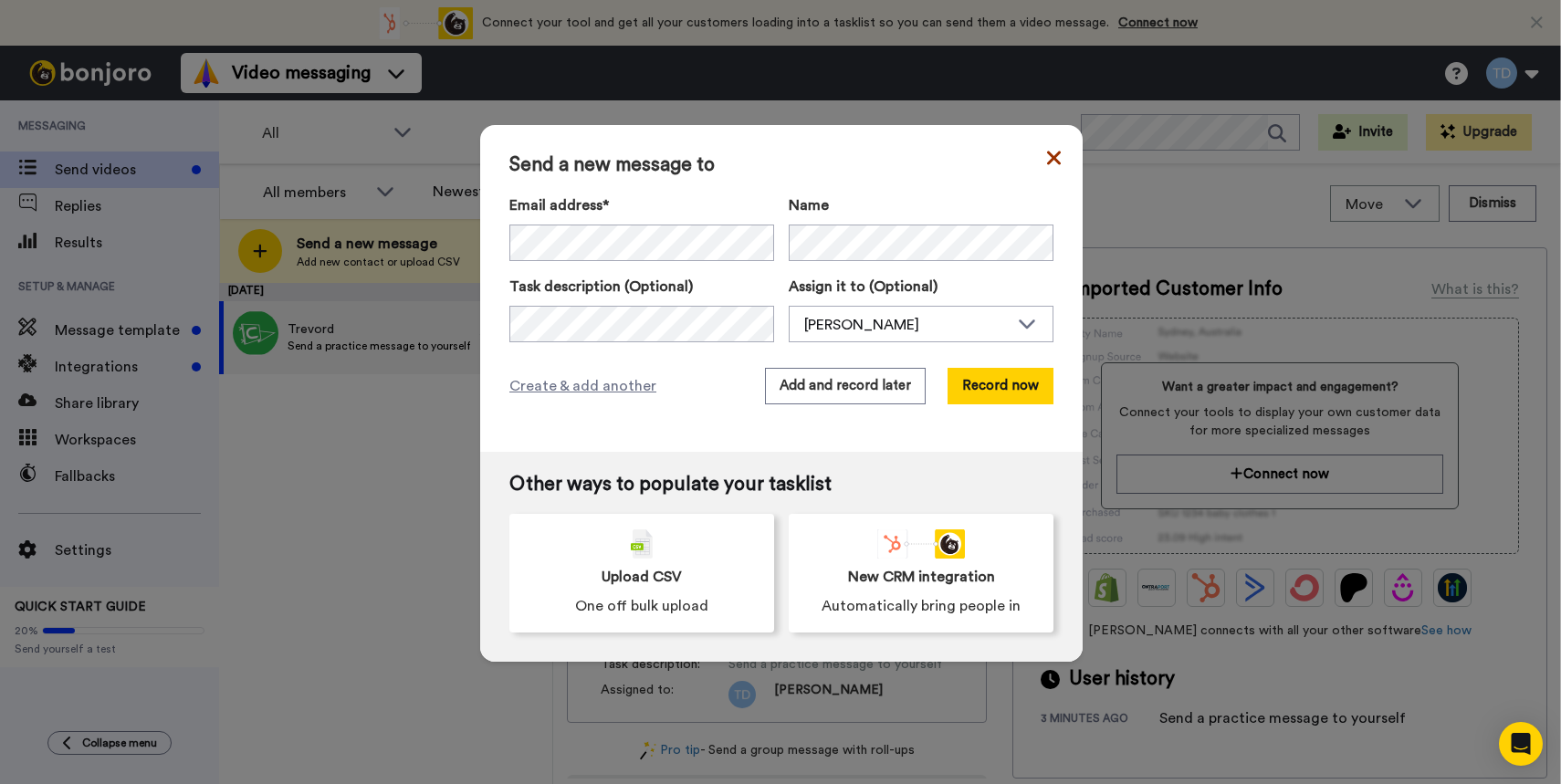
click at [1058, 161] on icon at bounding box center [1053, 157] width 13 height 13
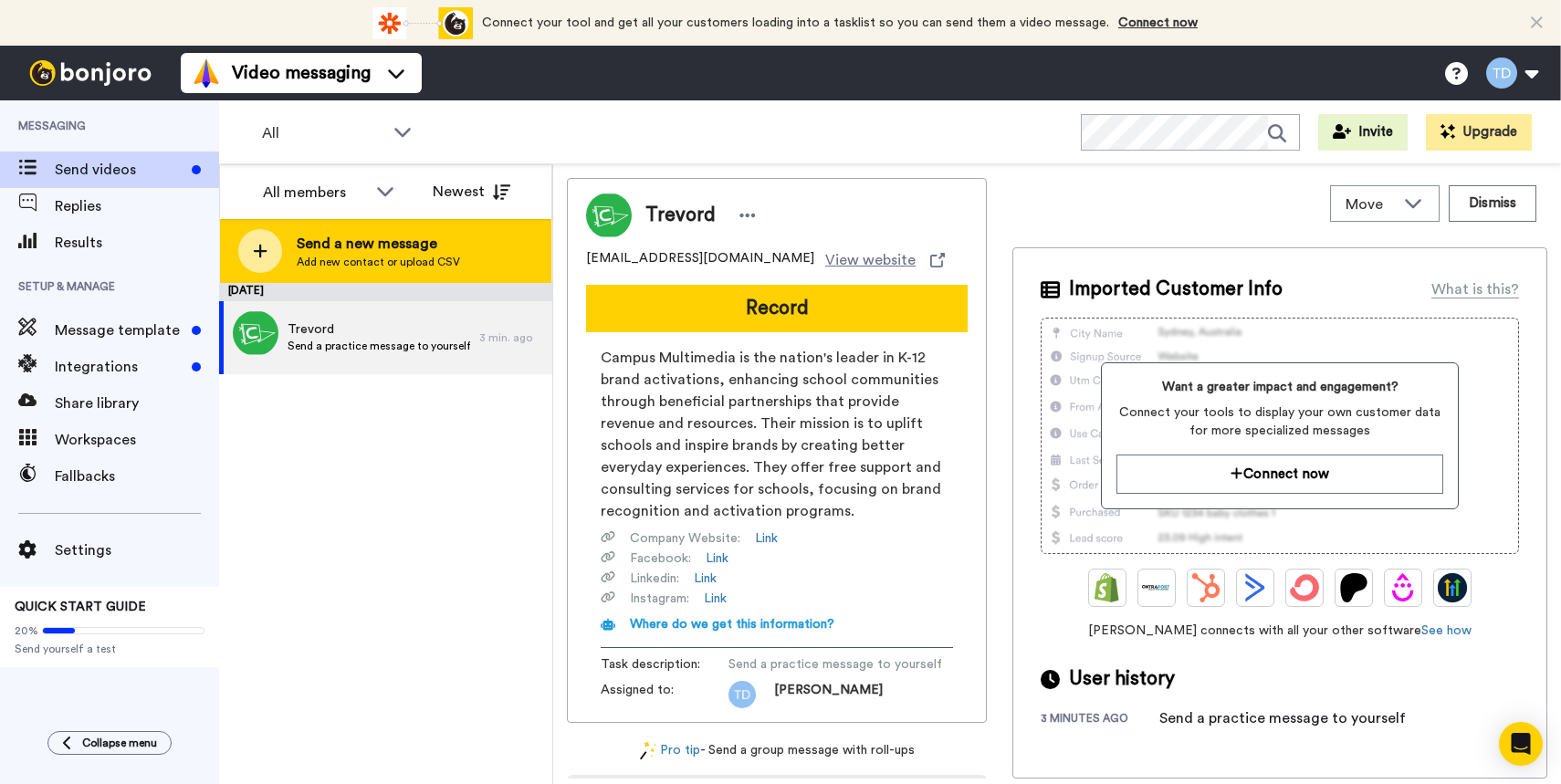
click at [444, 238] on span "Send a new message" at bounding box center [378, 243] width 163 height 22
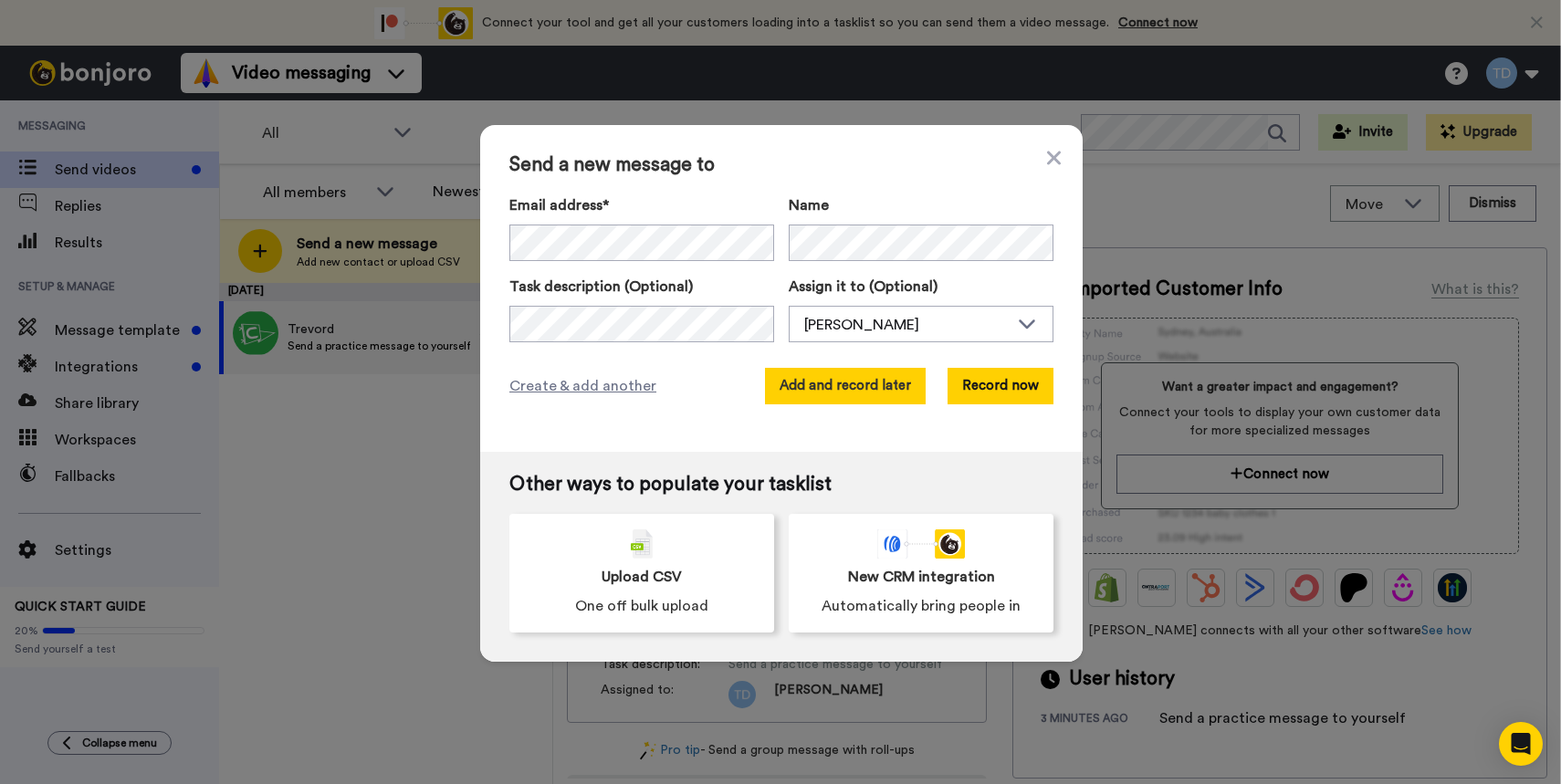
click at [878, 391] on button "Add and record later" at bounding box center [845, 386] width 160 height 36
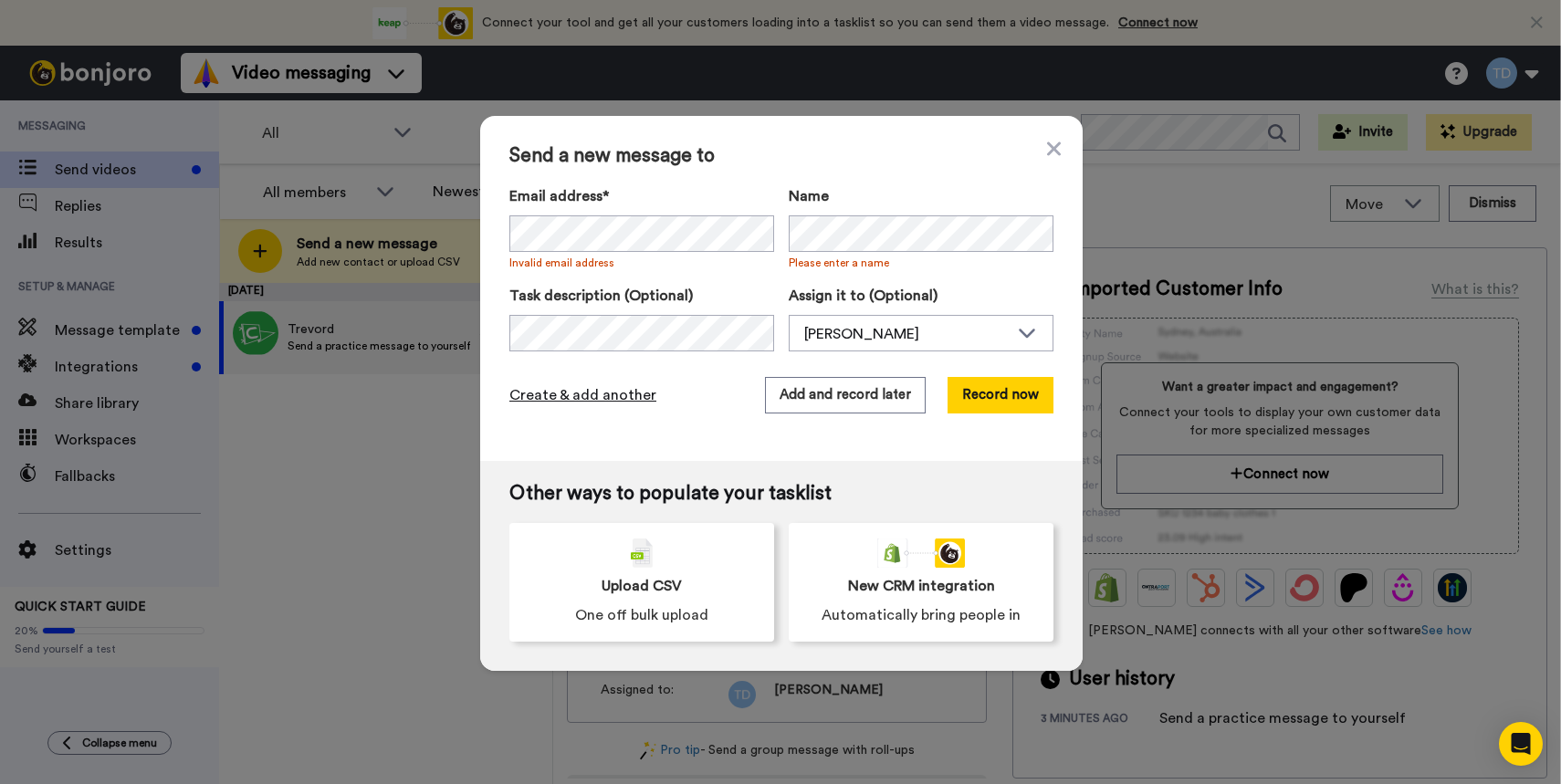
click at [605, 401] on span "Create & add another" at bounding box center [583, 394] width 147 height 22
click at [676, 455] on div "Send a new message to Email address* [PERSON_NAME] <[PERSON_NAME][EMAIL_ADDRESS…" at bounding box center [780, 288] width 602 height 344
click at [1055, 155] on icon at bounding box center [1053, 149] width 13 height 22
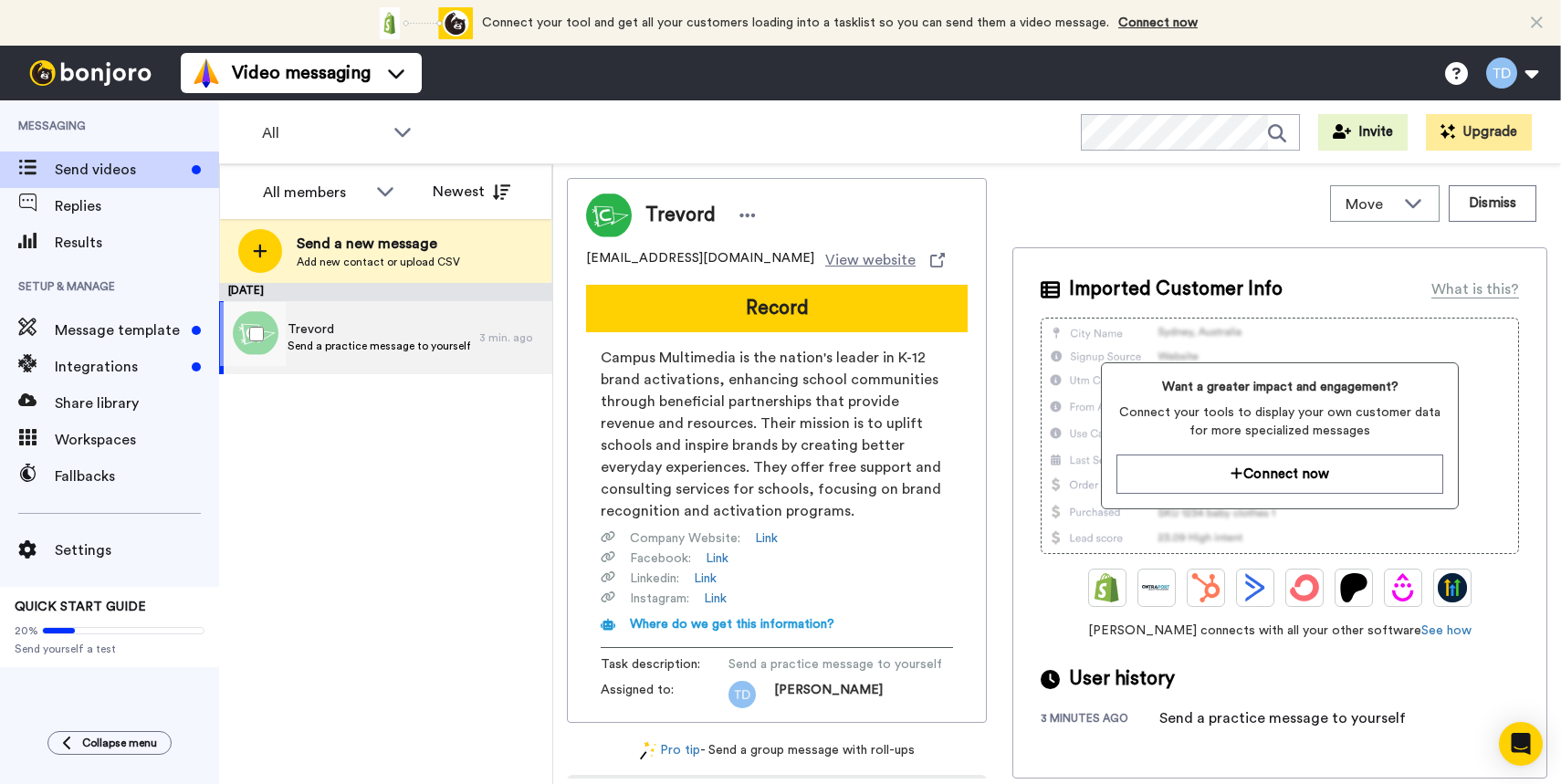
click at [367, 314] on div "[PERSON_NAME] Send a practice message to yourself" at bounding box center [348, 338] width 260 height 73
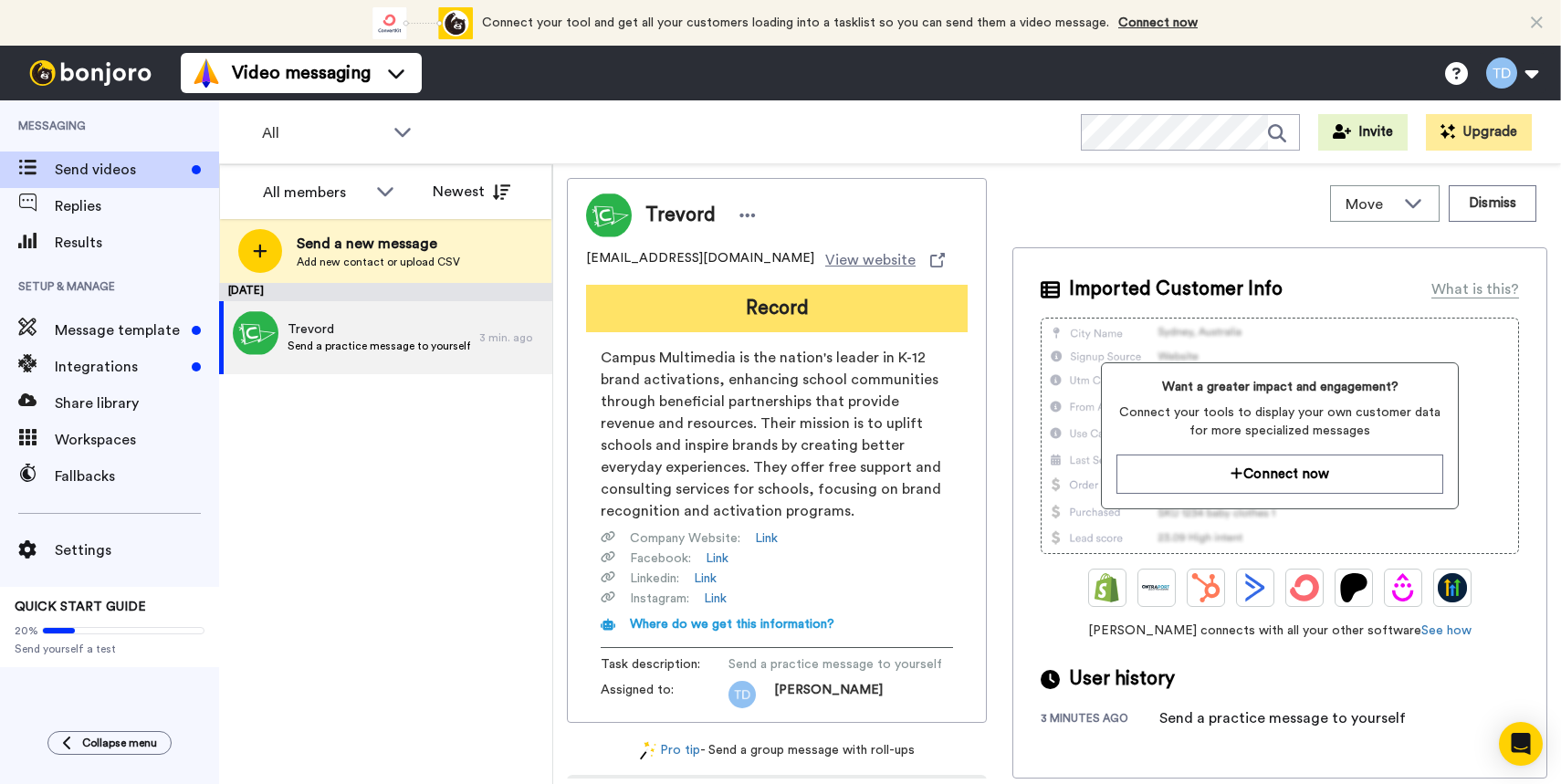
click at [666, 292] on button "Record" at bounding box center [776, 308] width 381 height 47
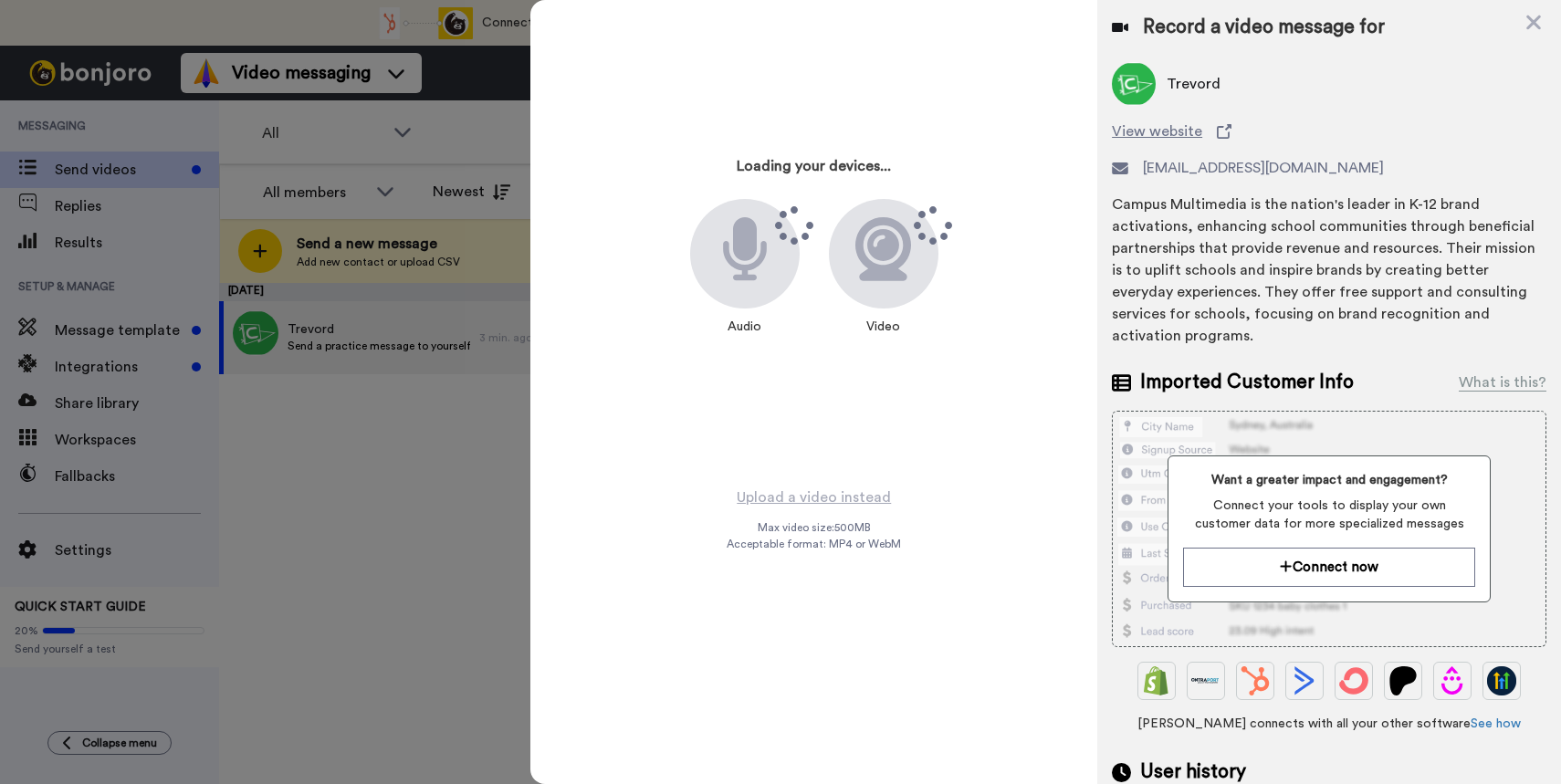
click at [1521, 17] on div "Record a video message for" at bounding box center [1329, 27] width 435 height 26
click at [1548, 28] on div "Record a video message for [PERSON_NAME] View website [EMAIL_ADDRESS][DOMAIN_NA…" at bounding box center [1329, 418] width 464 height 837
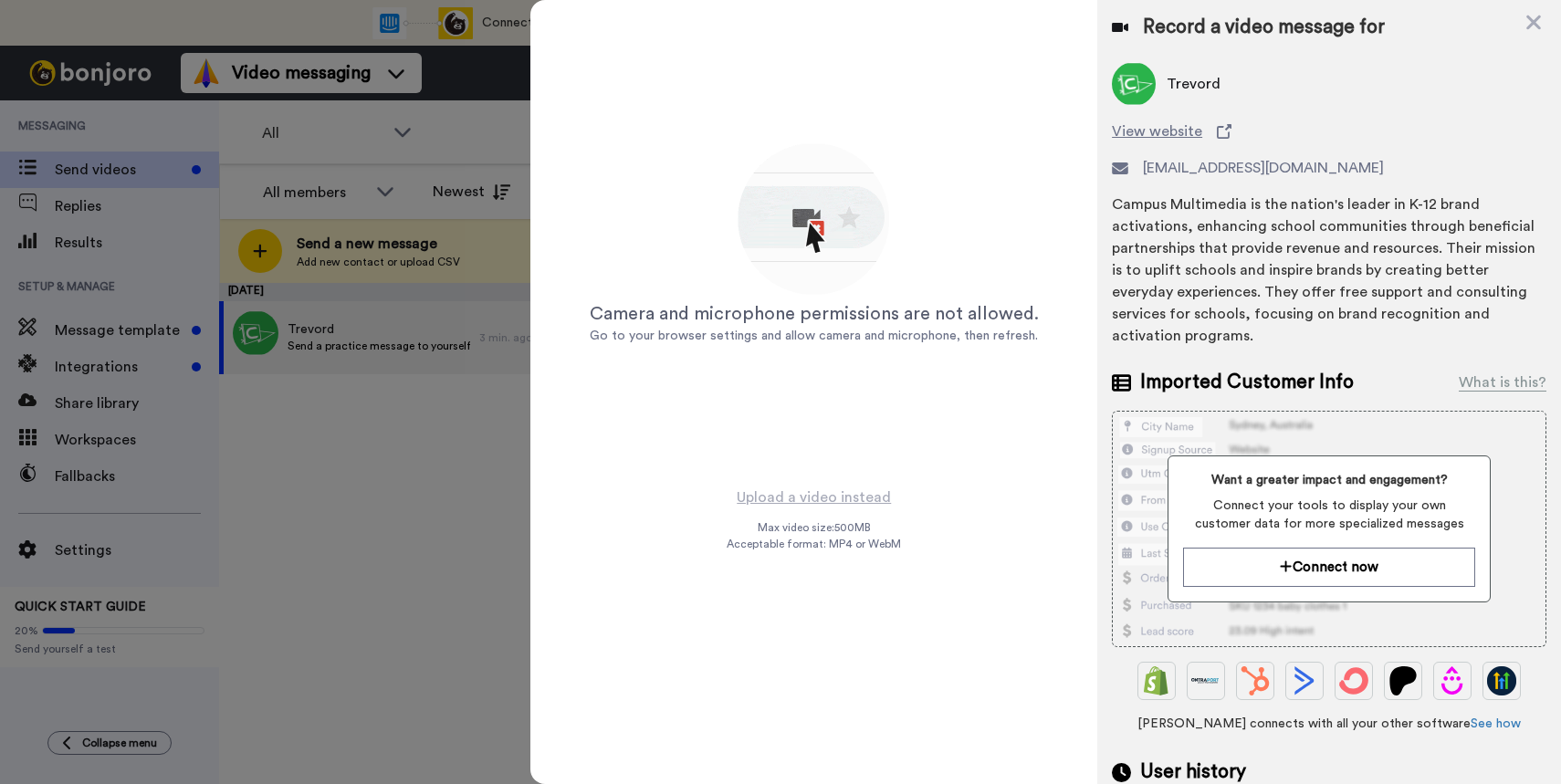
click at [456, 410] on div at bounding box center [780, 392] width 1561 height 784
click at [1533, 25] on icon at bounding box center [1533, 22] width 18 height 23
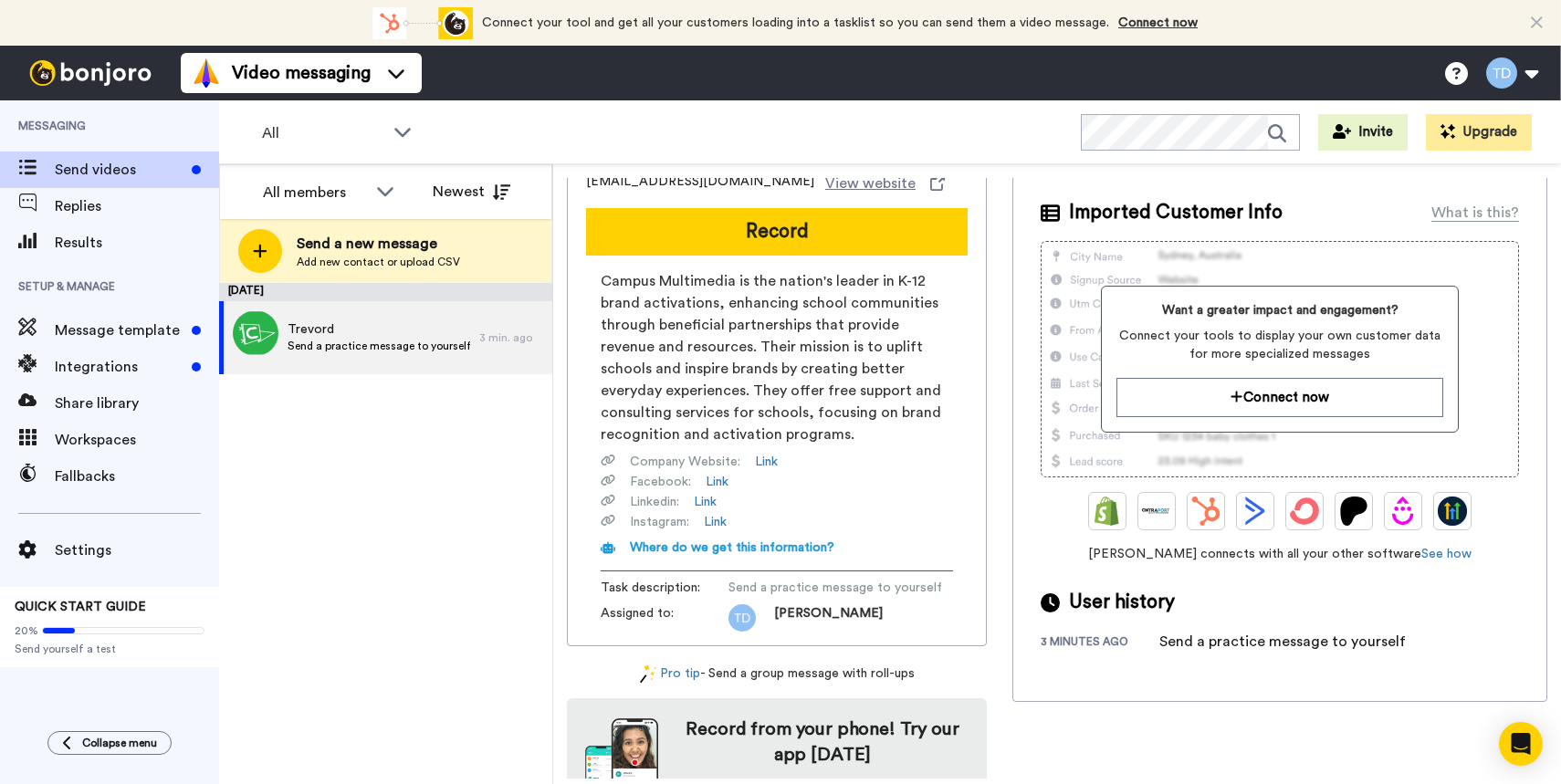
scroll to position [74, 0]
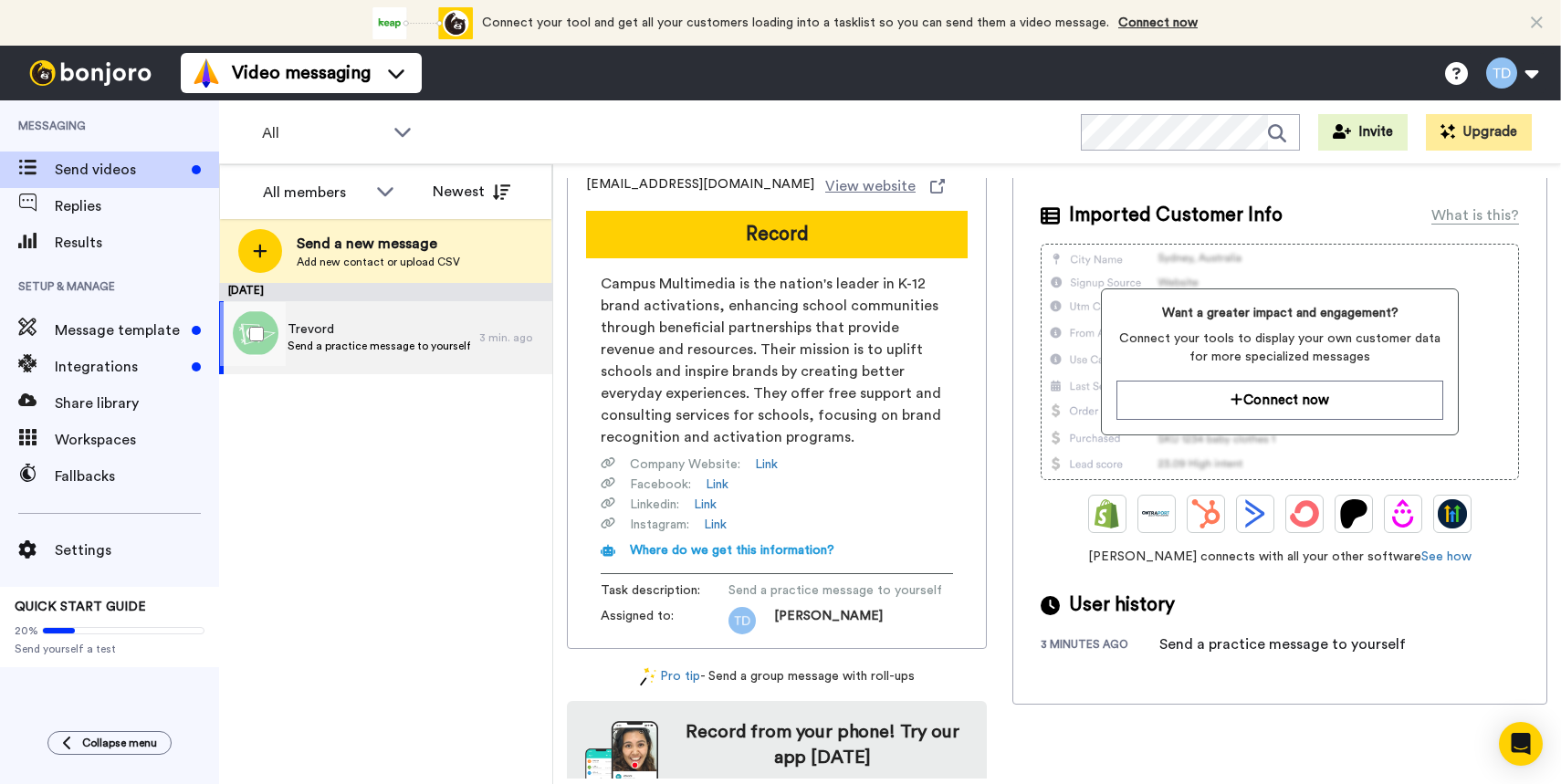
click at [370, 358] on div "[PERSON_NAME] Send a practice message to yourself" at bounding box center [348, 338] width 260 height 73
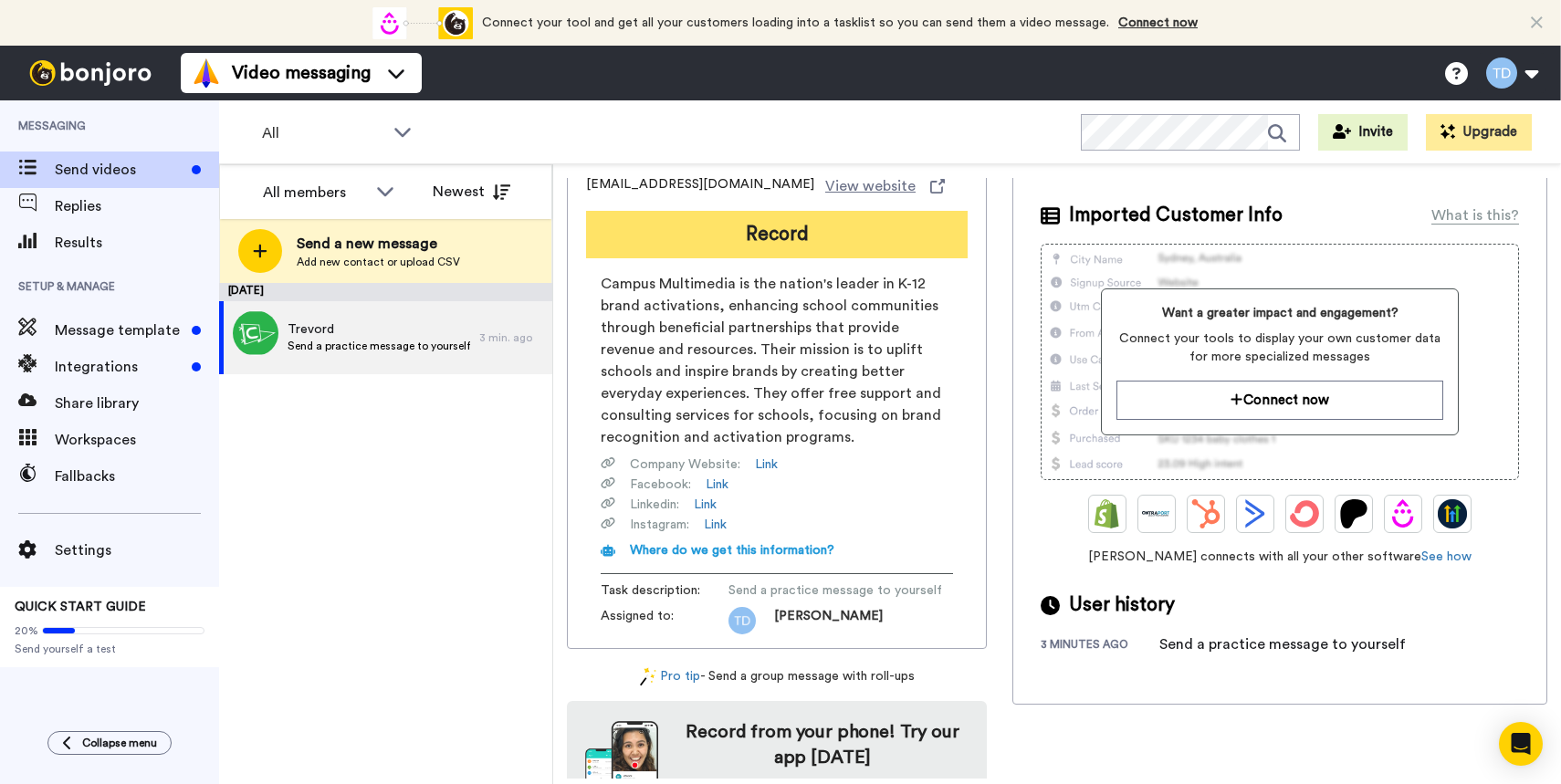
click at [736, 239] on button "Record" at bounding box center [776, 234] width 381 height 47
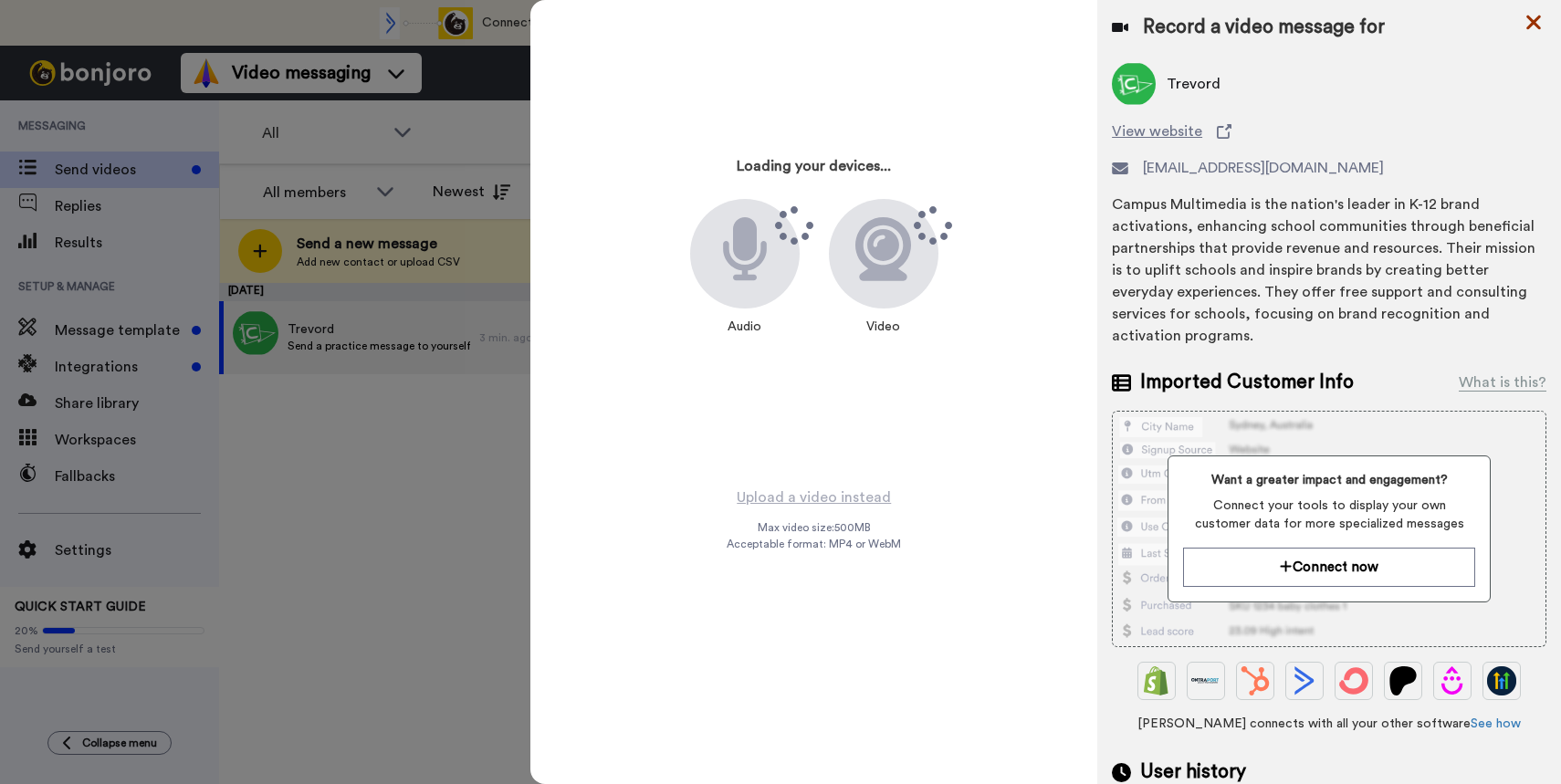
click at [1541, 20] on icon at bounding box center [1533, 22] width 18 height 23
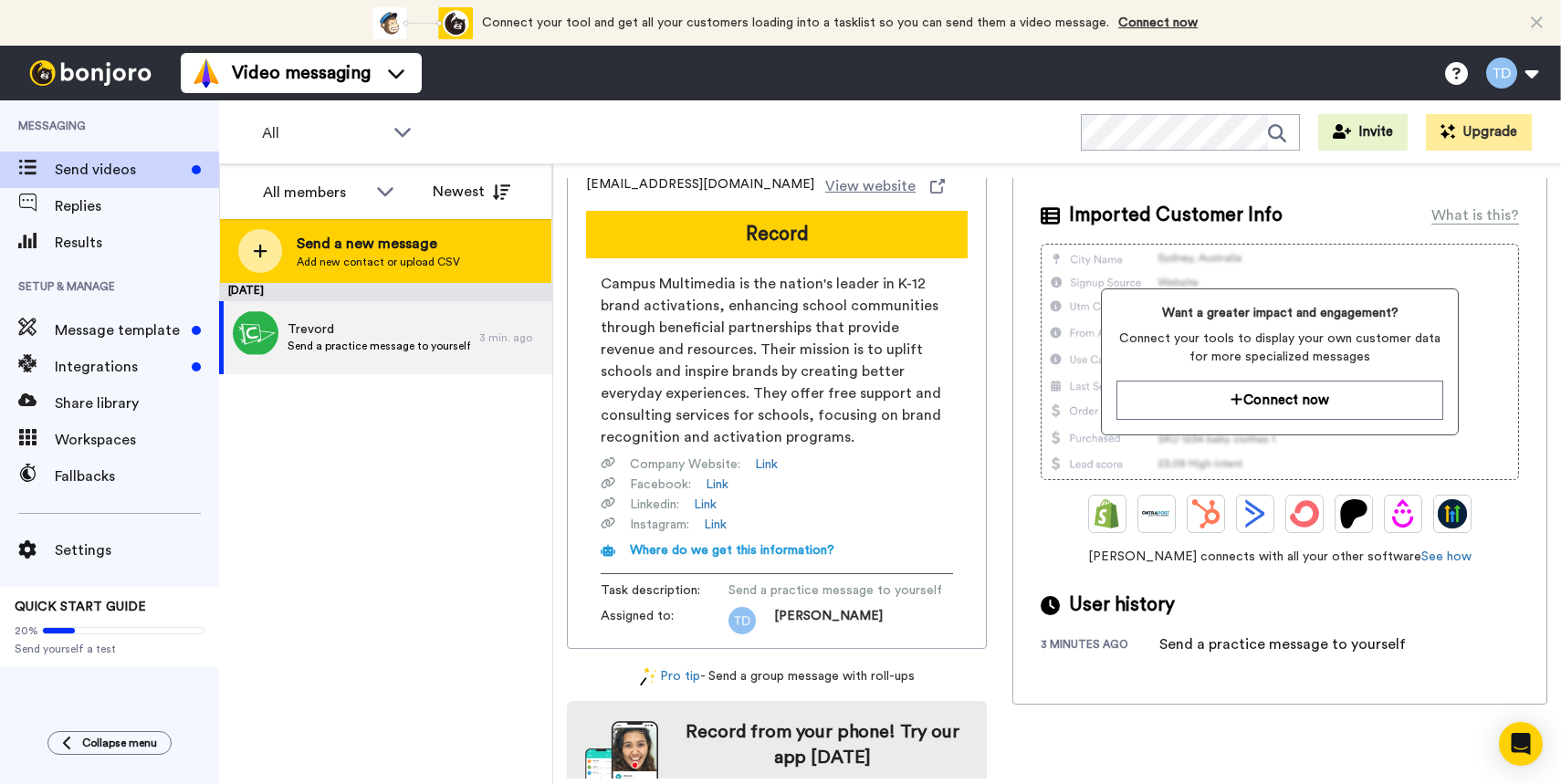
click at [349, 264] on span "Add new contact or upload CSV" at bounding box center [378, 261] width 163 height 14
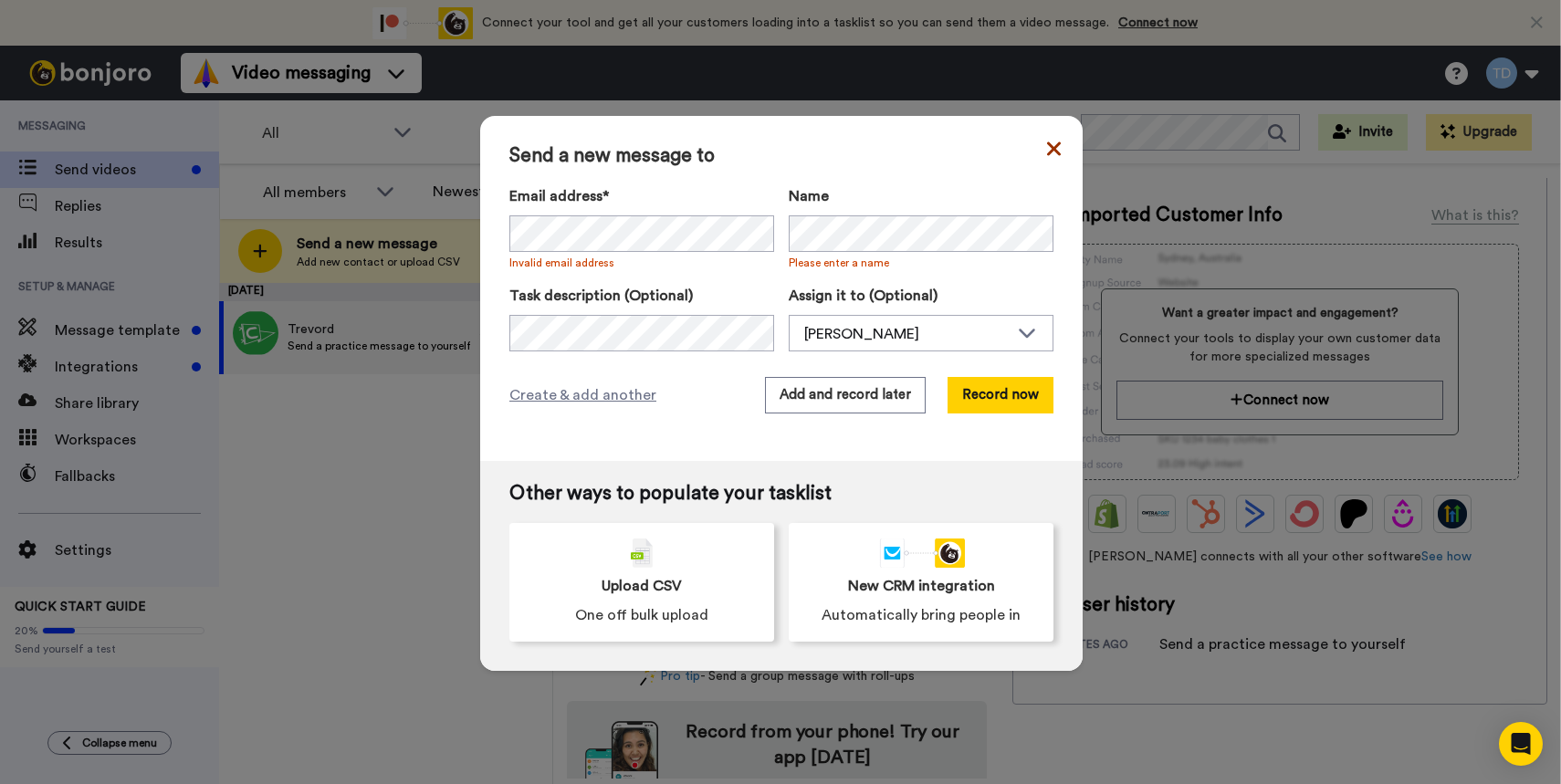
click at [1055, 147] on icon at bounding box center [1053, 148] width 13 height 13
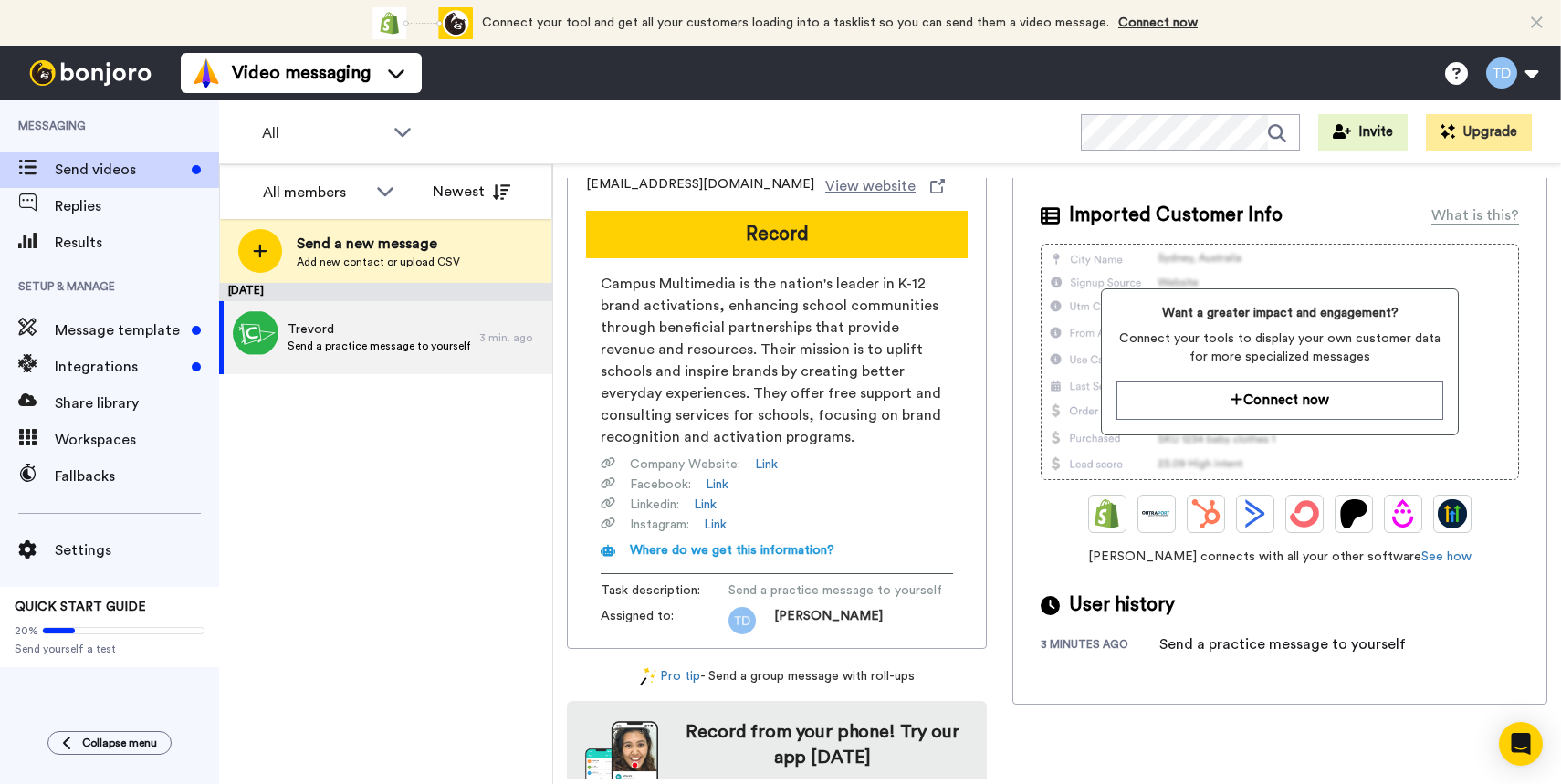
scroll to position [136, 0]
